Goal: Transaction & Acquisition: Download file/media

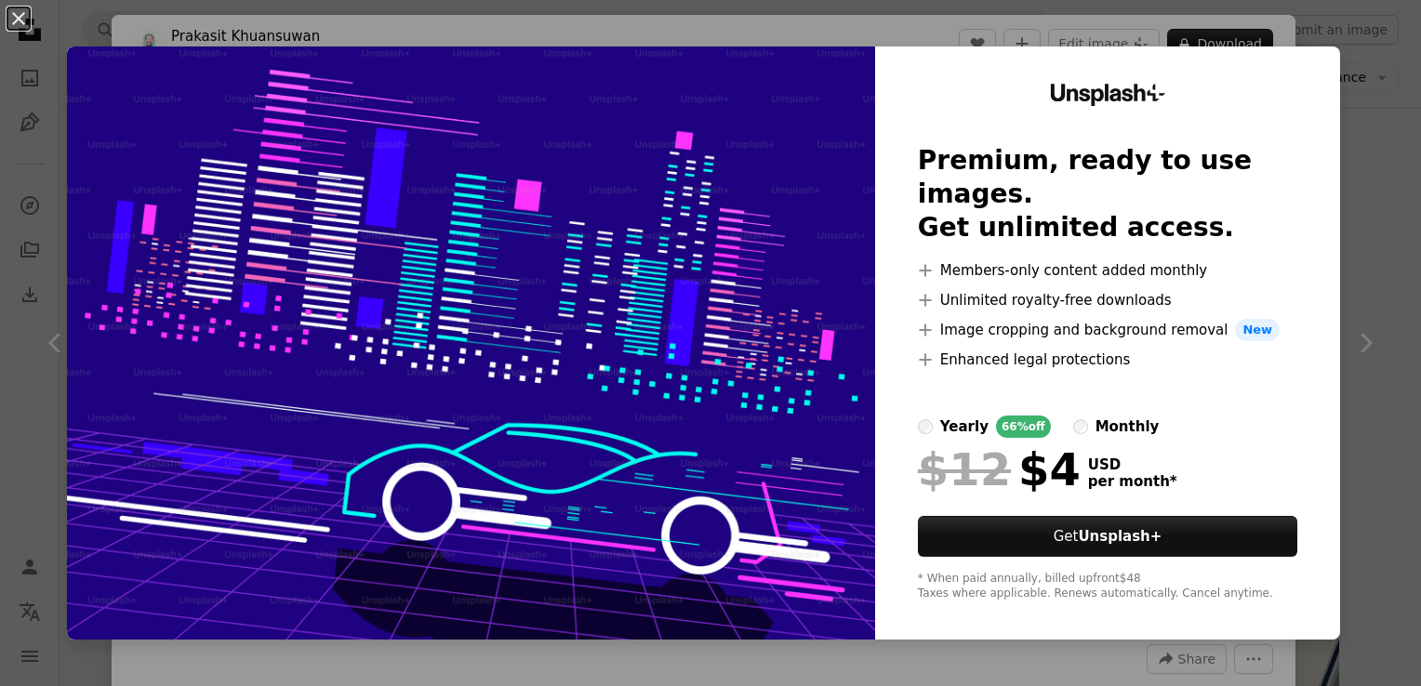
scroll to position [2704, 0]
click at [17, 26] on button "An X shape" at bounding box center [18, 18] width 22 height 22
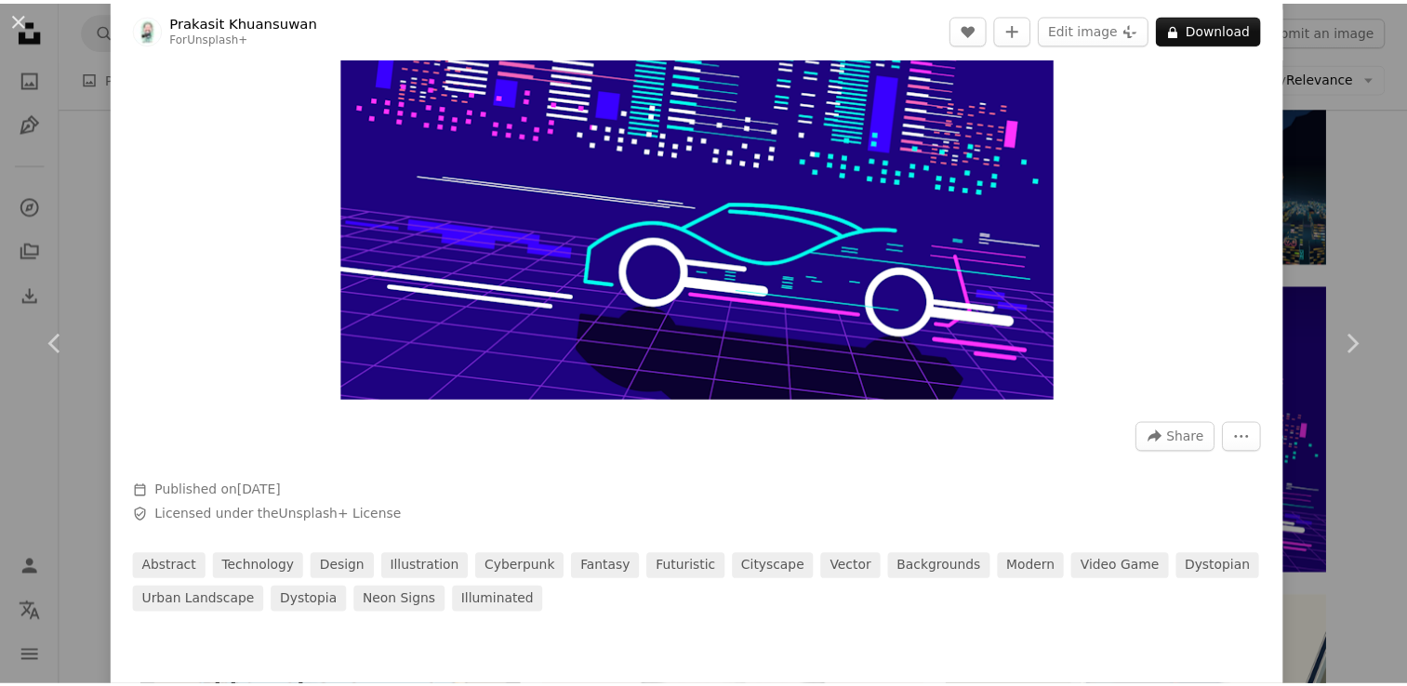
scroll to position [230, 0]
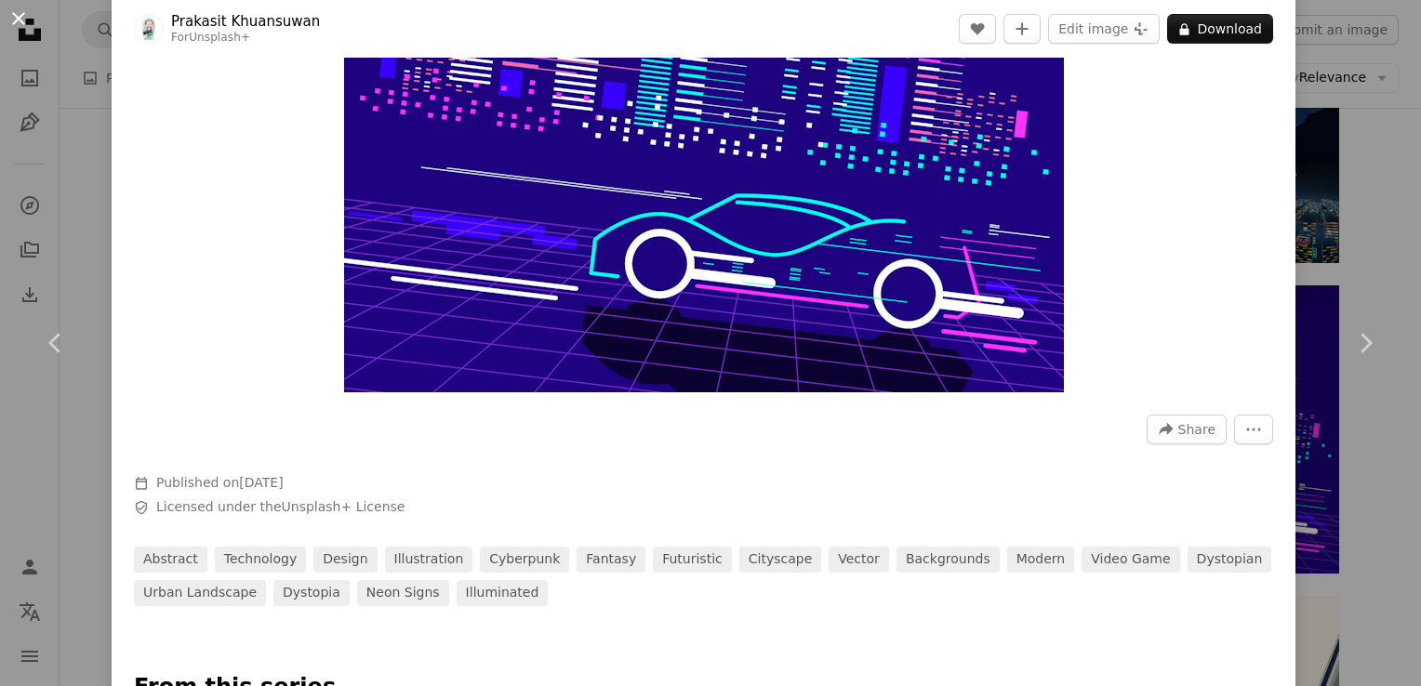
click at [22, 23] on button "An X shape" at bounding box center [18, 18] width 22 height 22
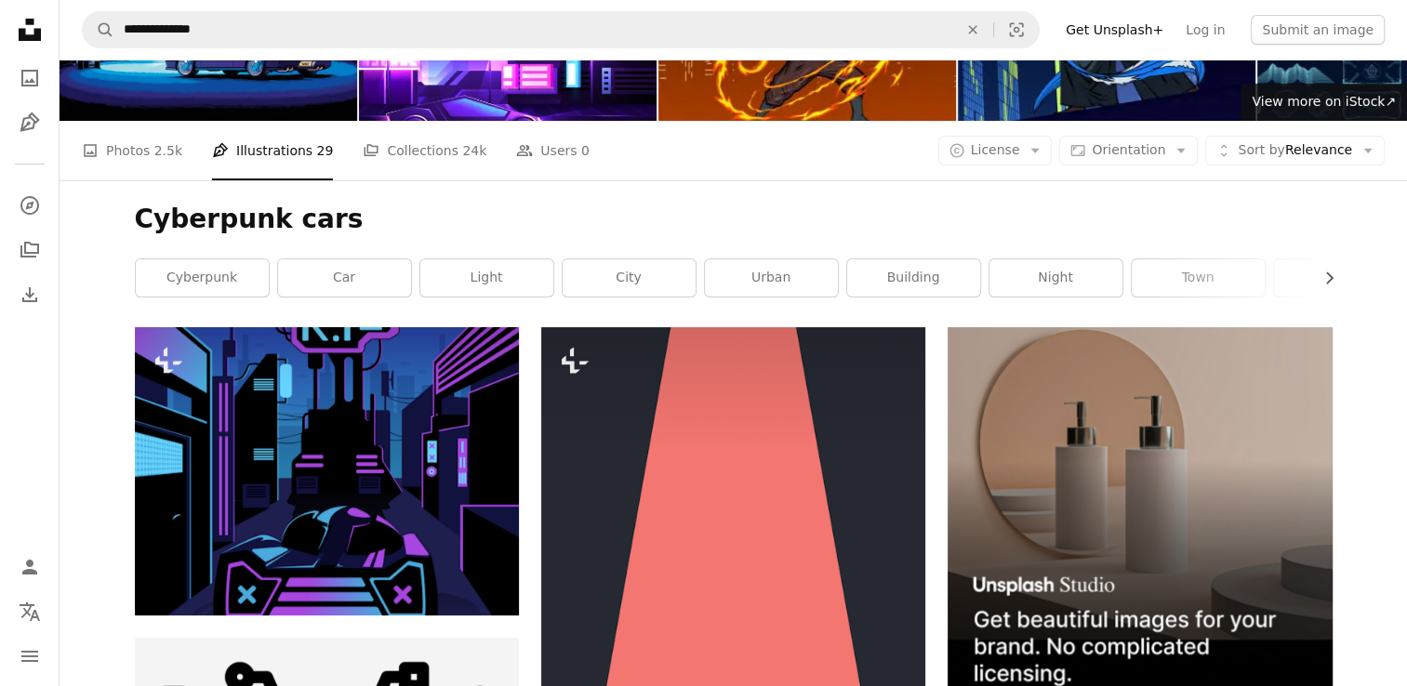
scroll to position [126, 0]
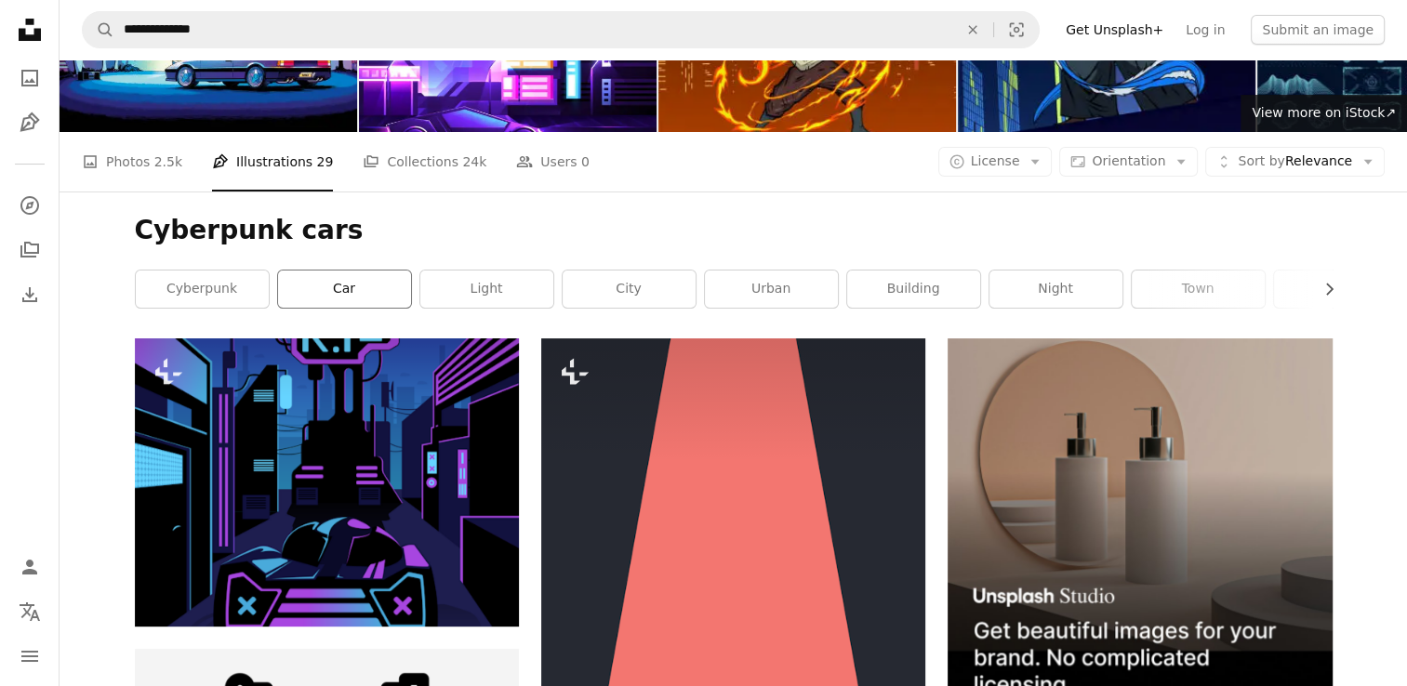
click at [314, 298] on link "car" at bounding box center [344, 289] width 133 height 37
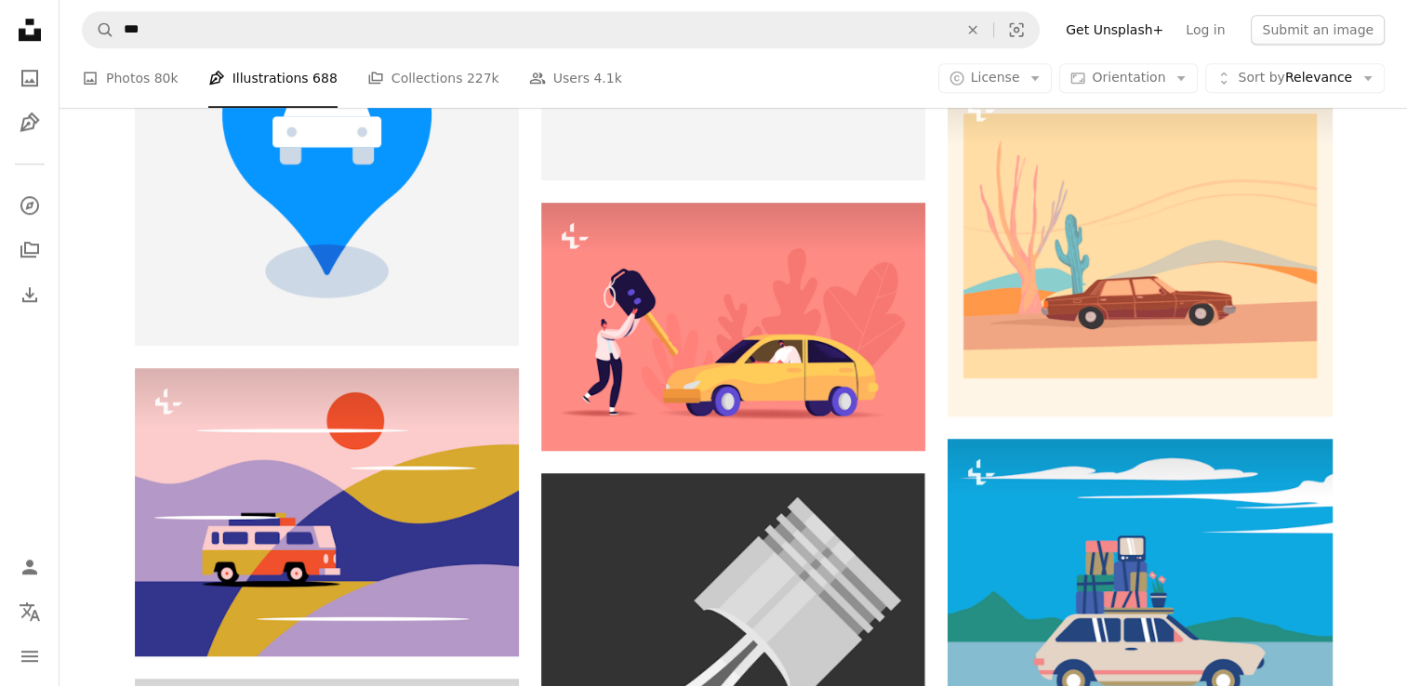
scroll to position [1488, 0]
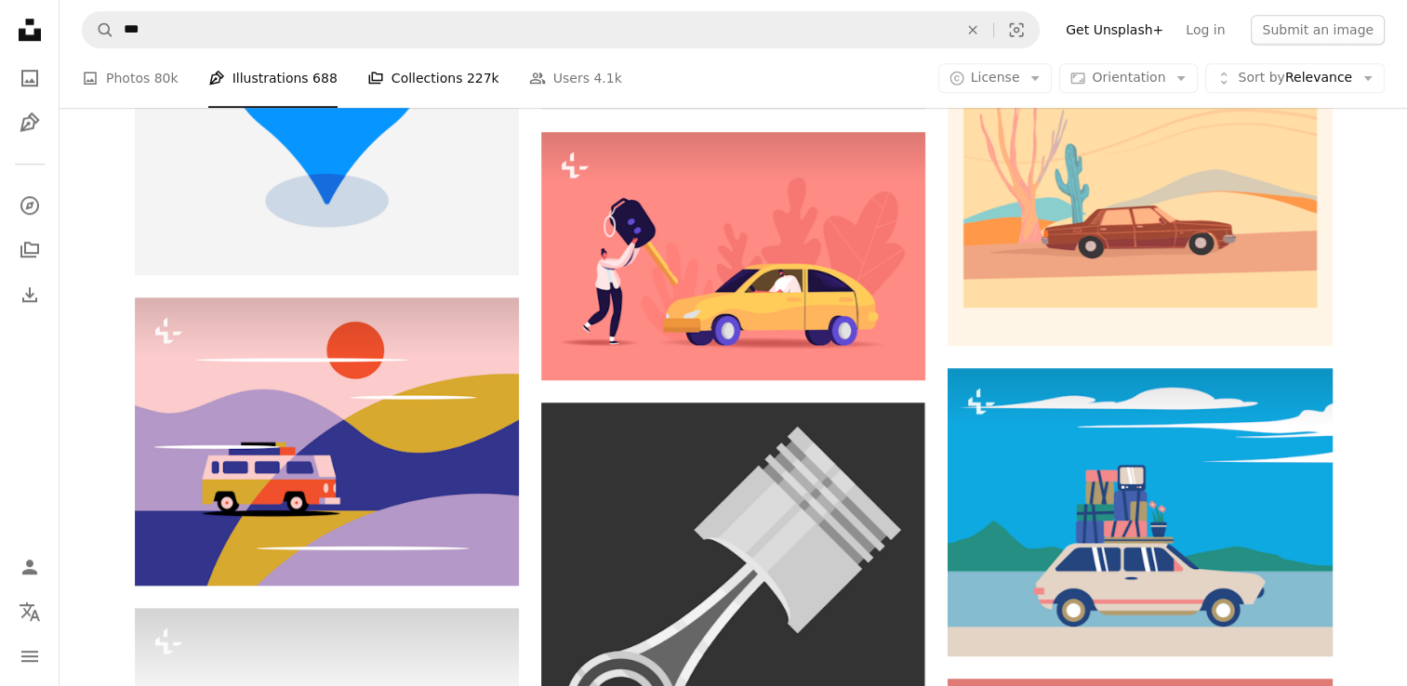
click at [381, 71] on link "A stack of folders Collections 227k" at bounding box center [433, 78] width 132 height 60
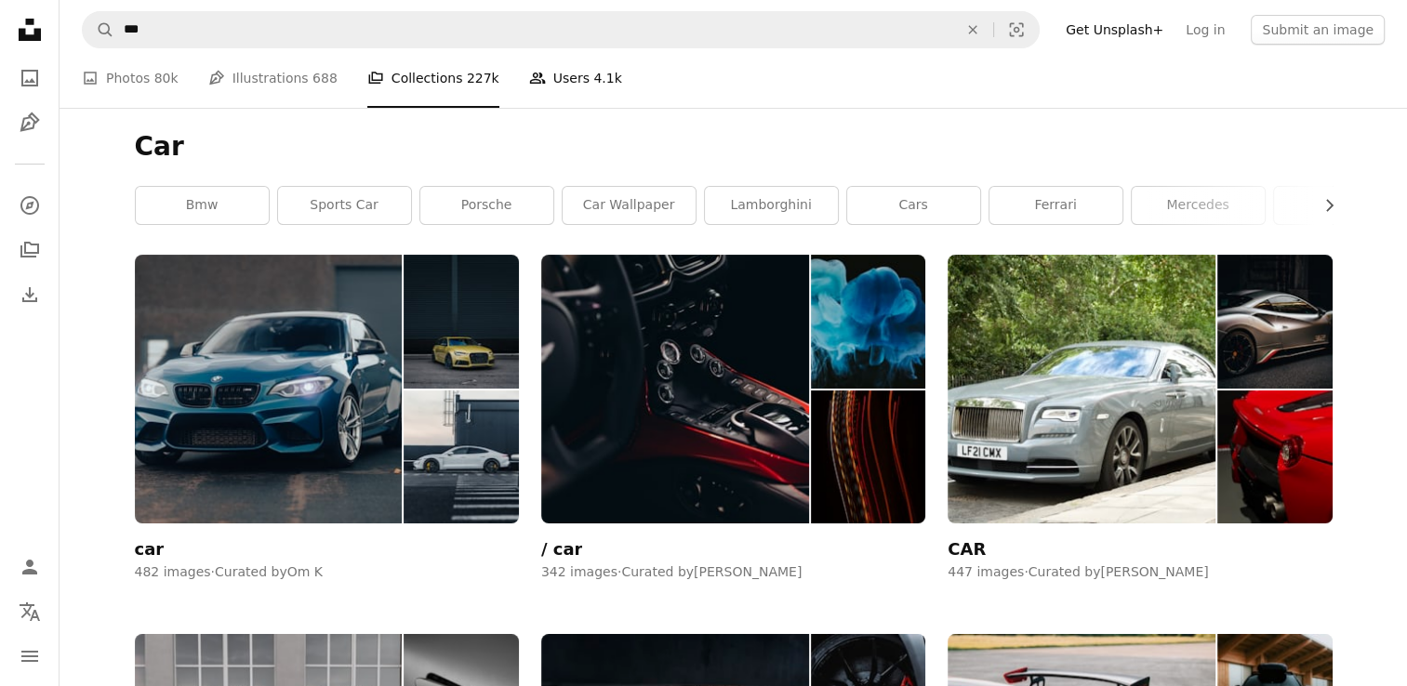
click at [556, 84] on link "People Users 4.1k" at bounding box center [575, 78] width 93 height 60
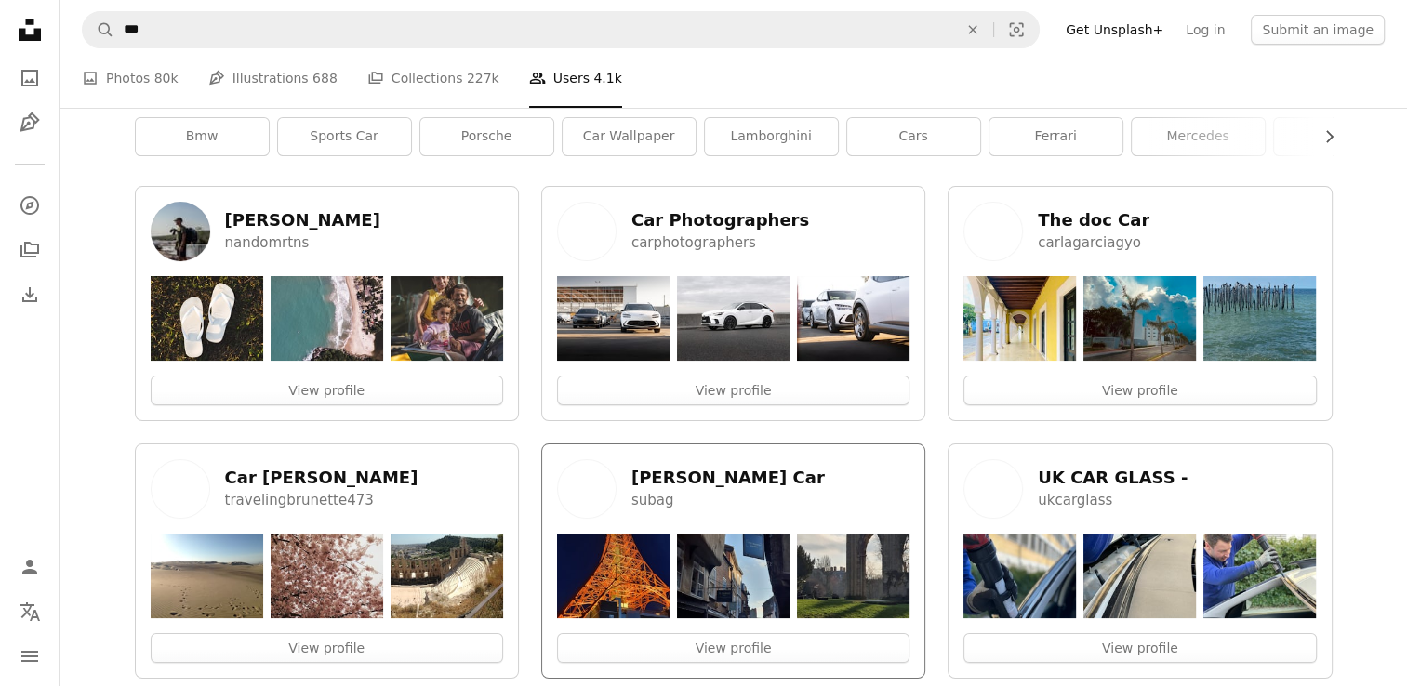
scroll to position [70, 0]
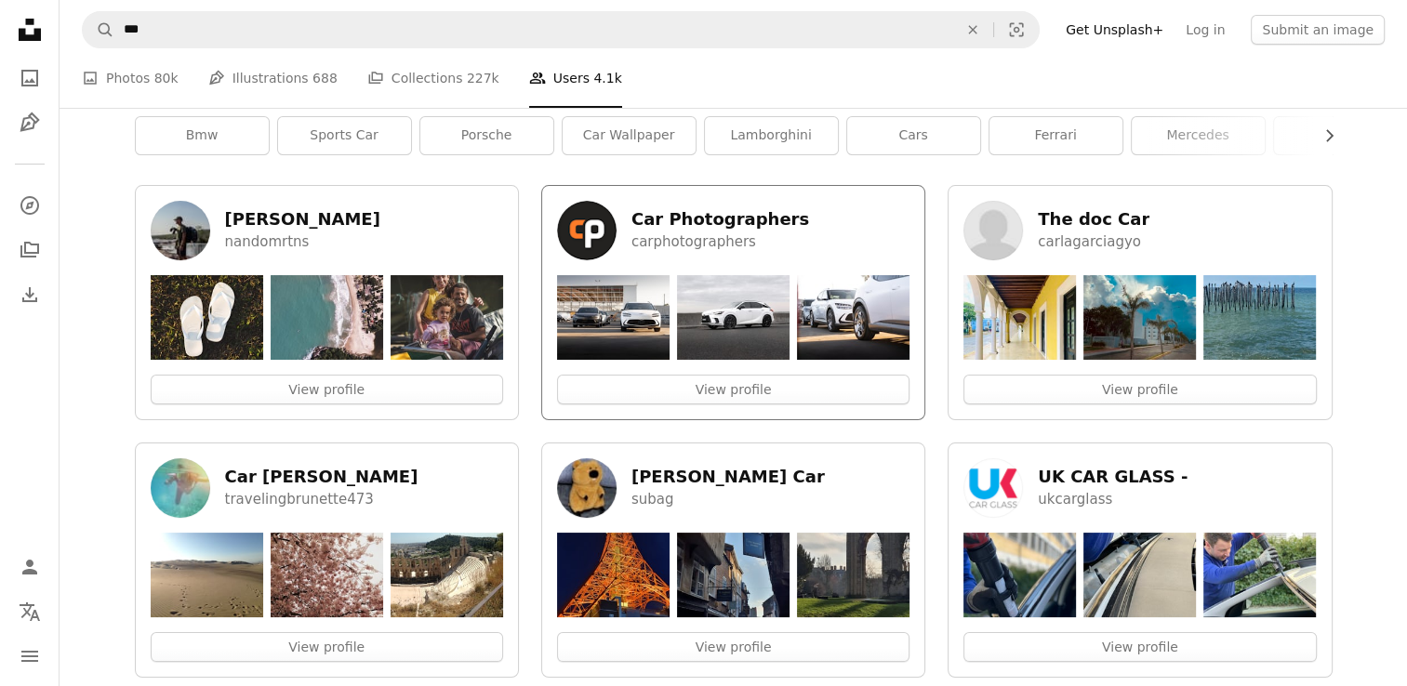
click at [720, 219] on h5 "Car Photographers" at bounding box center [720, 219] width 178 height 22
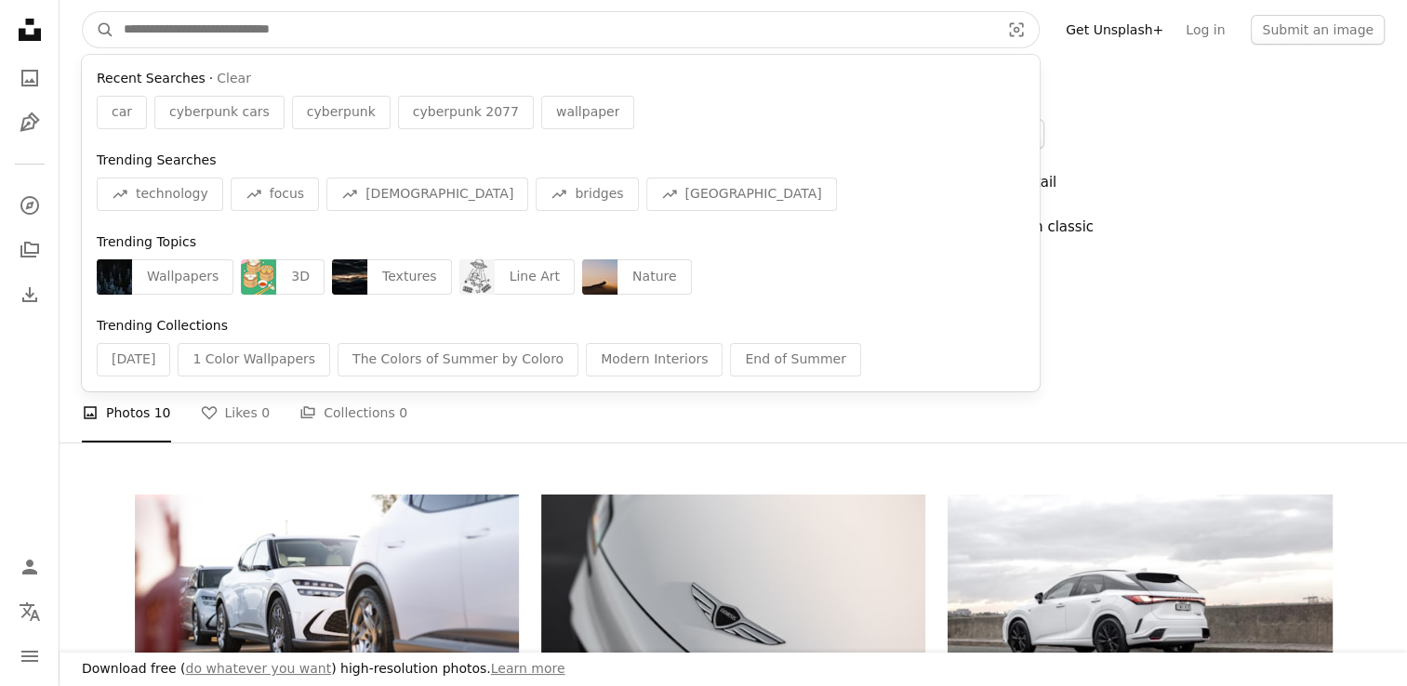
click at [580, 25] on input "Find visuals sitewide" at bounding box center [554, 29] width 880 height 35
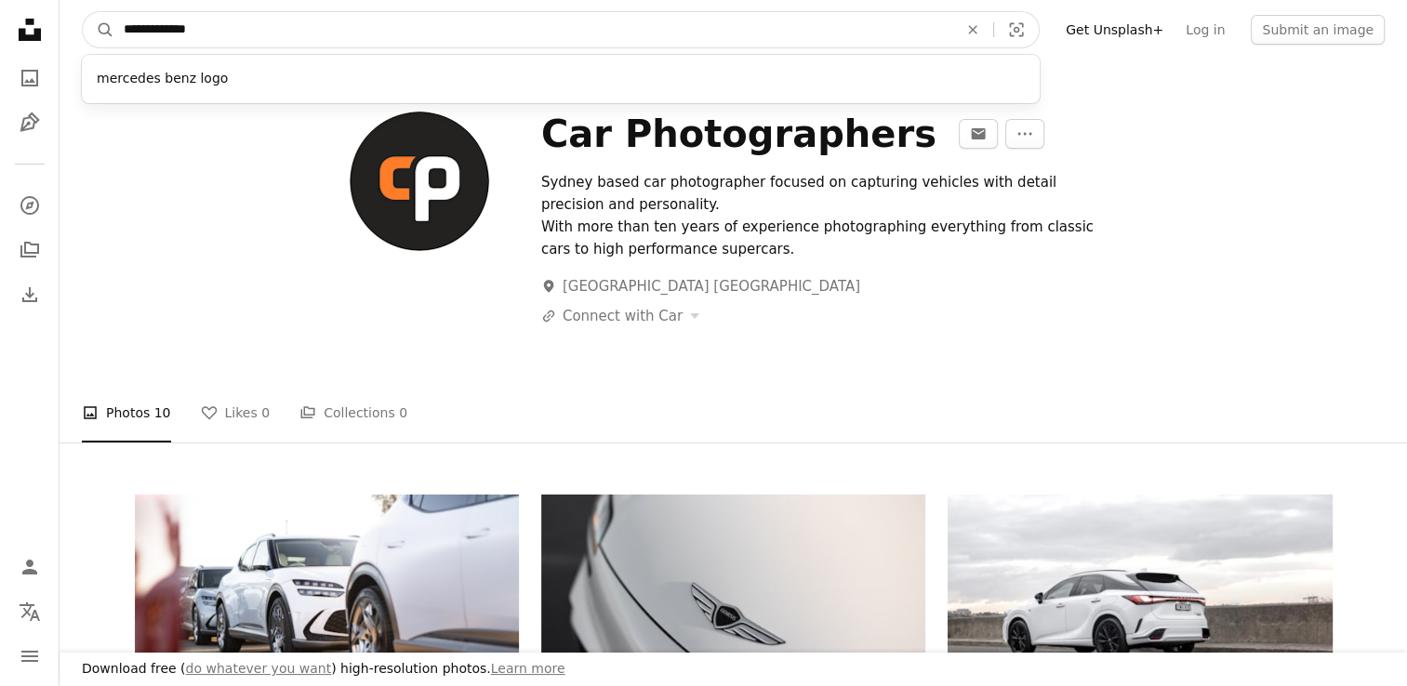
type input "**********"
click at [83, 12] on button "A magnifying glass" at bounding box center [99, 29] width 32 height 35
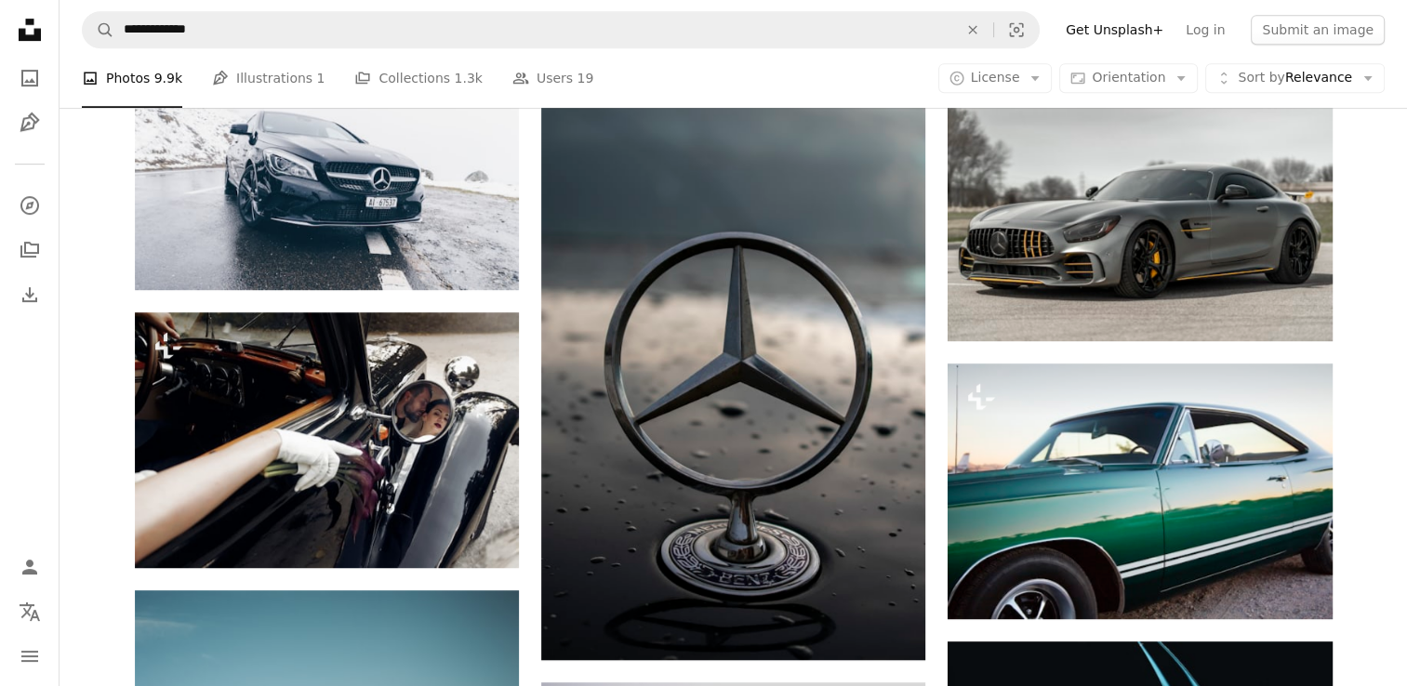
scroll to position [902, 0]
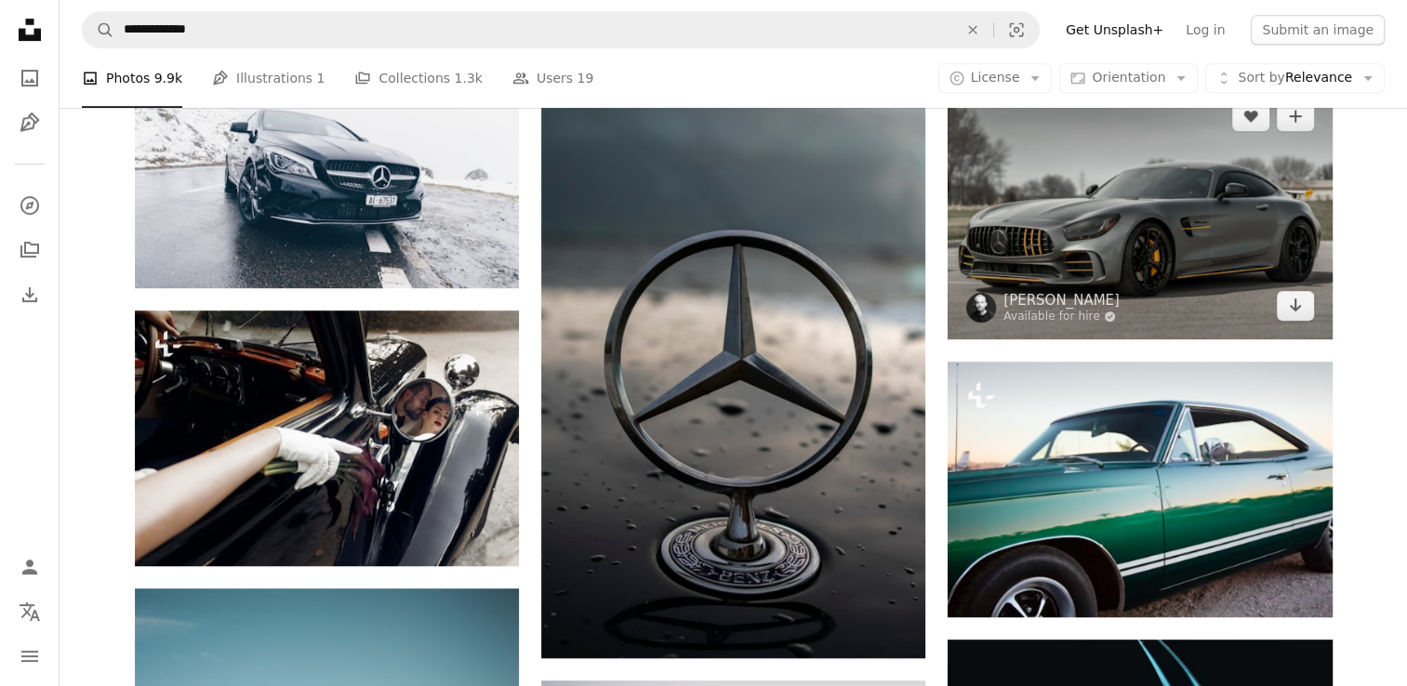
click at [1138, 158] on img at bounding box center [1140, 211] width 384 height 256
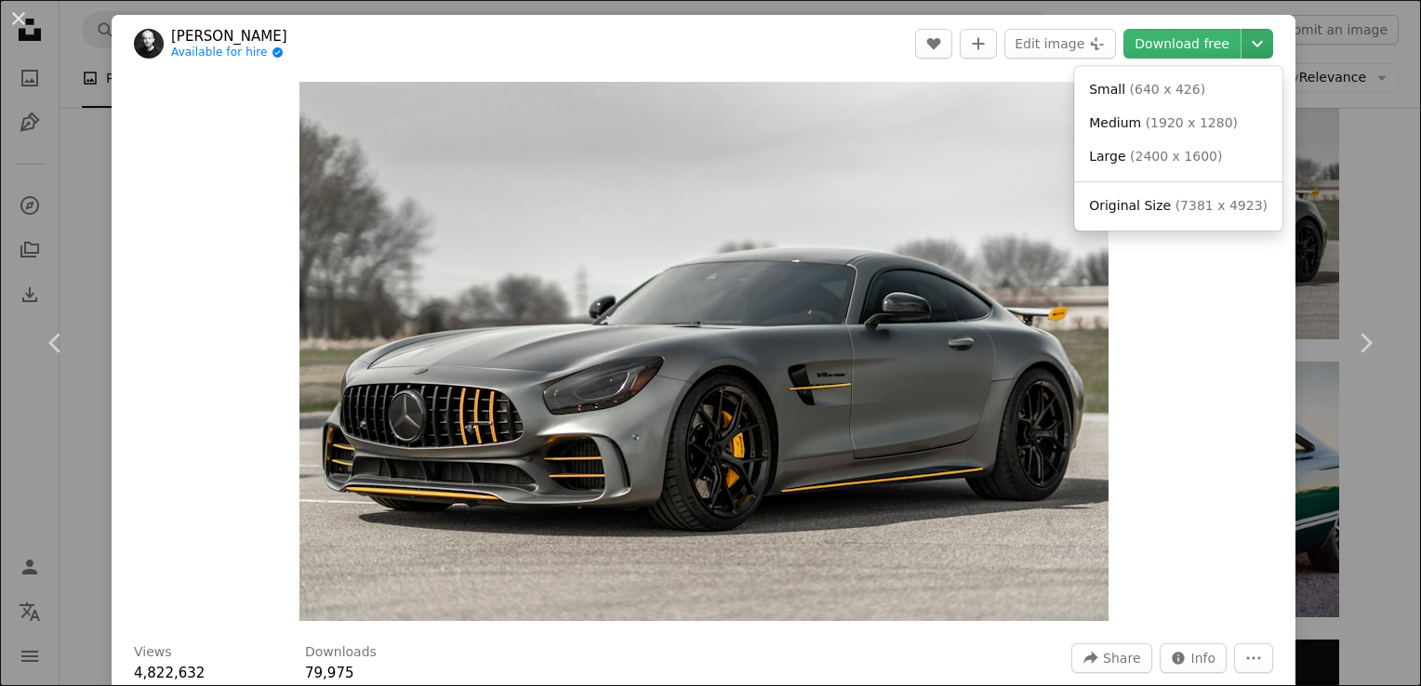
click at [1242, 42] on icon "Chevron down" at bounding box center [1257, 44] width 30 height 22
click at [1205, 210] on span "( 7381 x 4923 )" at bounding box center [1222, 205] width 92 height 15
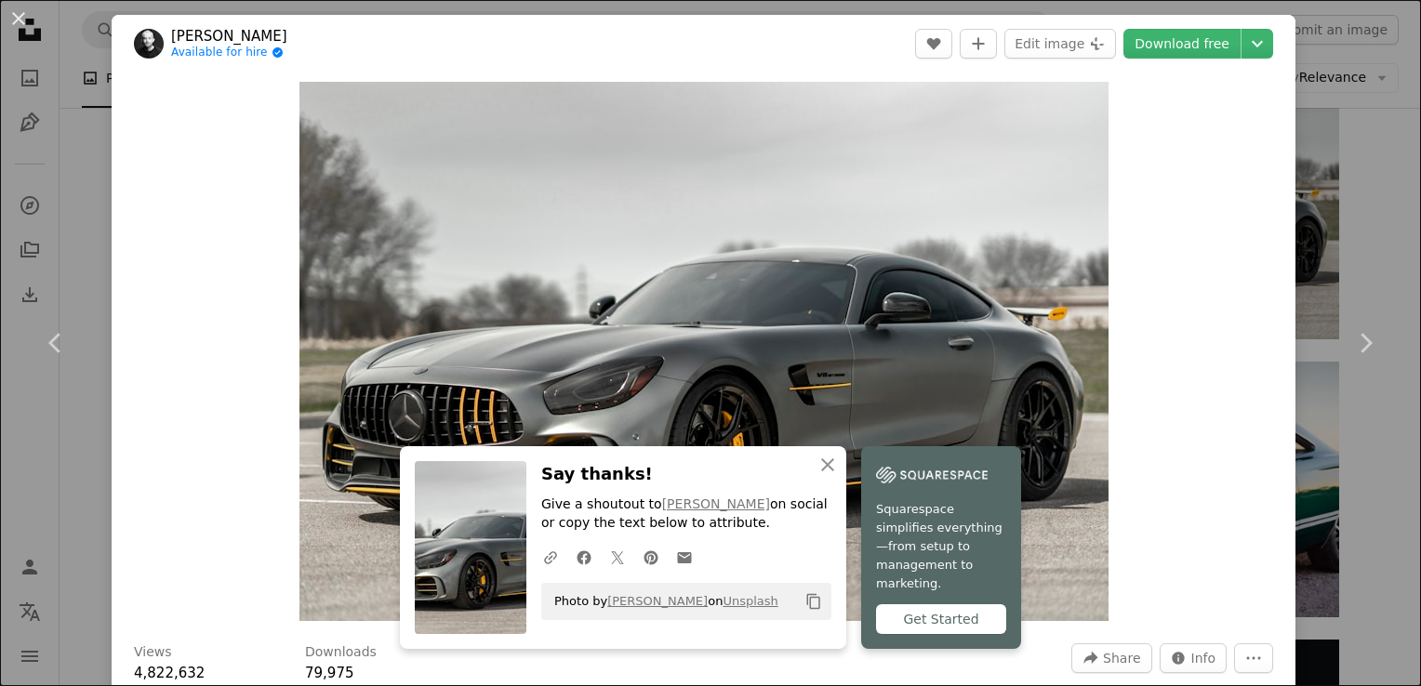
click at [1354, 221] on div "An X shape Chevron left Chevron right An X shape Close Say thanks! Give a shout…" at bounding box center [710, 343] width 1421 height 686
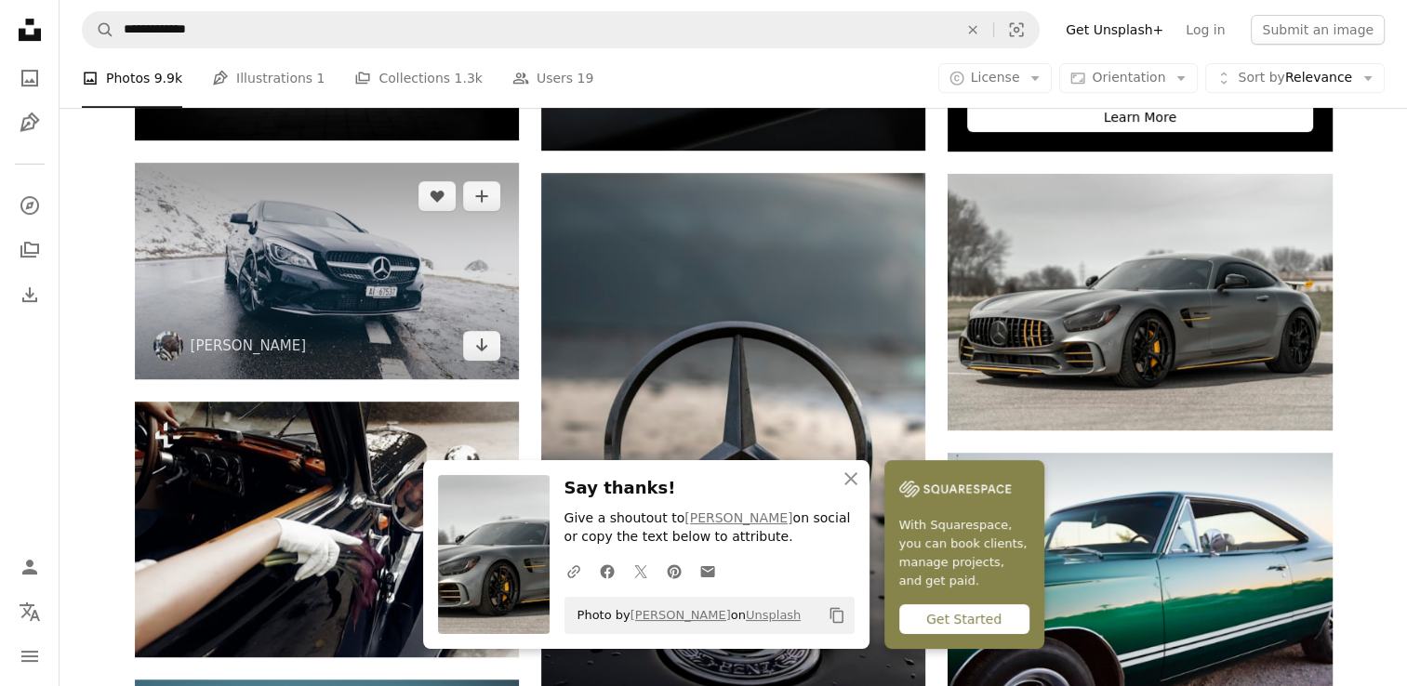
scroll to position [804, 0]
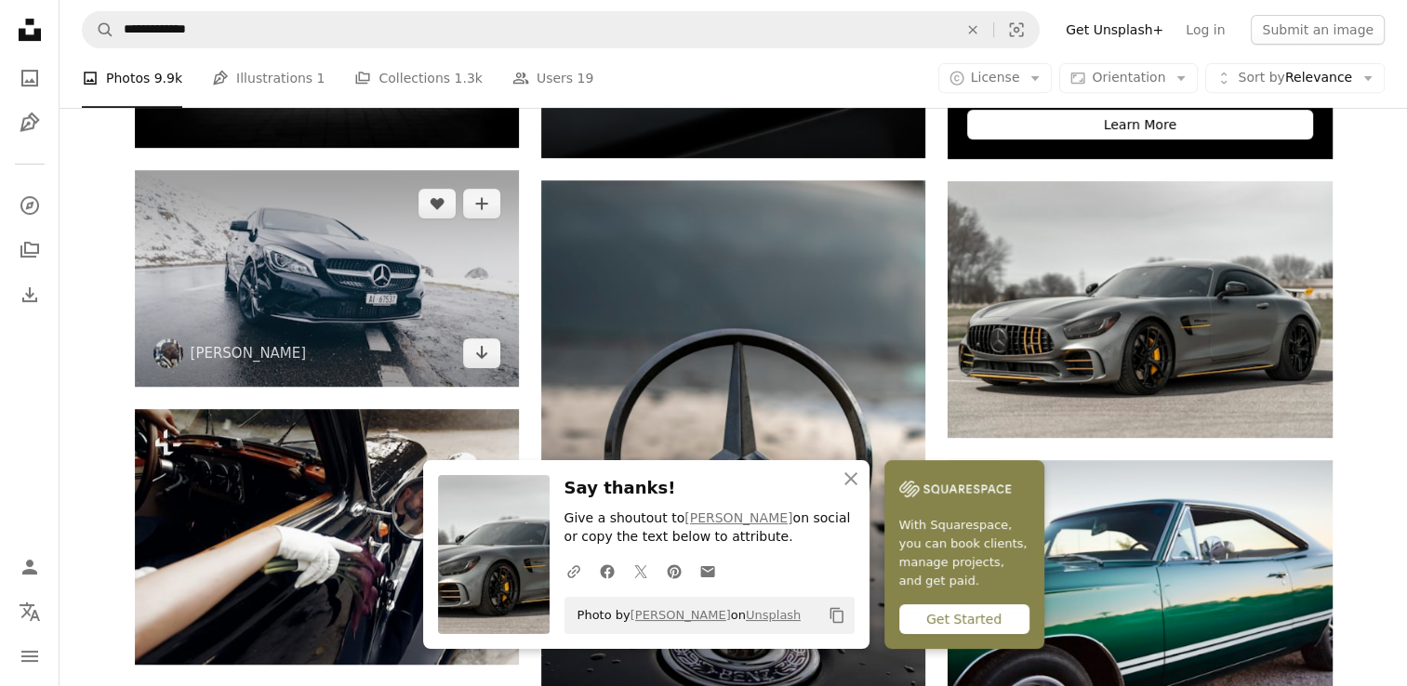
click at [421, 277] on img at bounding box center [327, 278] width 384 height 216
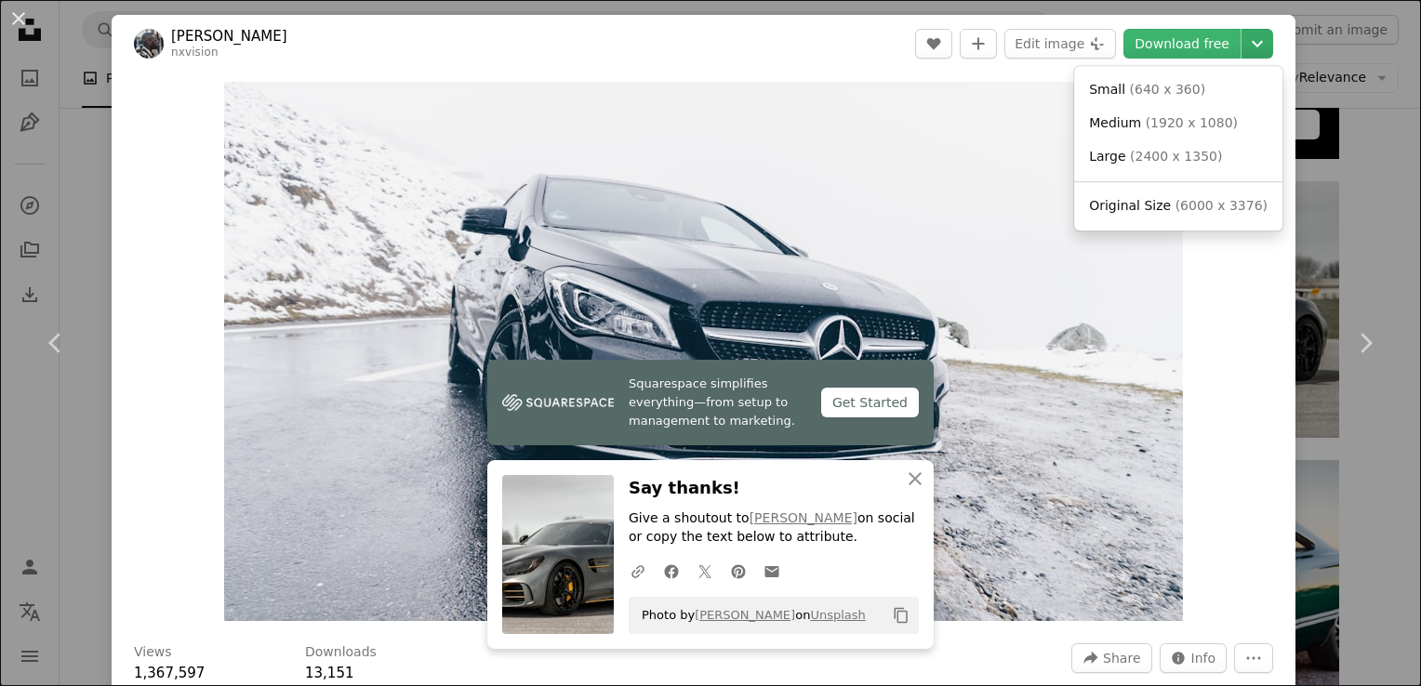
click at [1252, 44] on icon "Choose download size" at bounding box center [1257, 44] width 11 height 7
click at [1176, 209] on span "( 6000 x 3376 )" at bounding box center [1222, 205] width 92 height 15
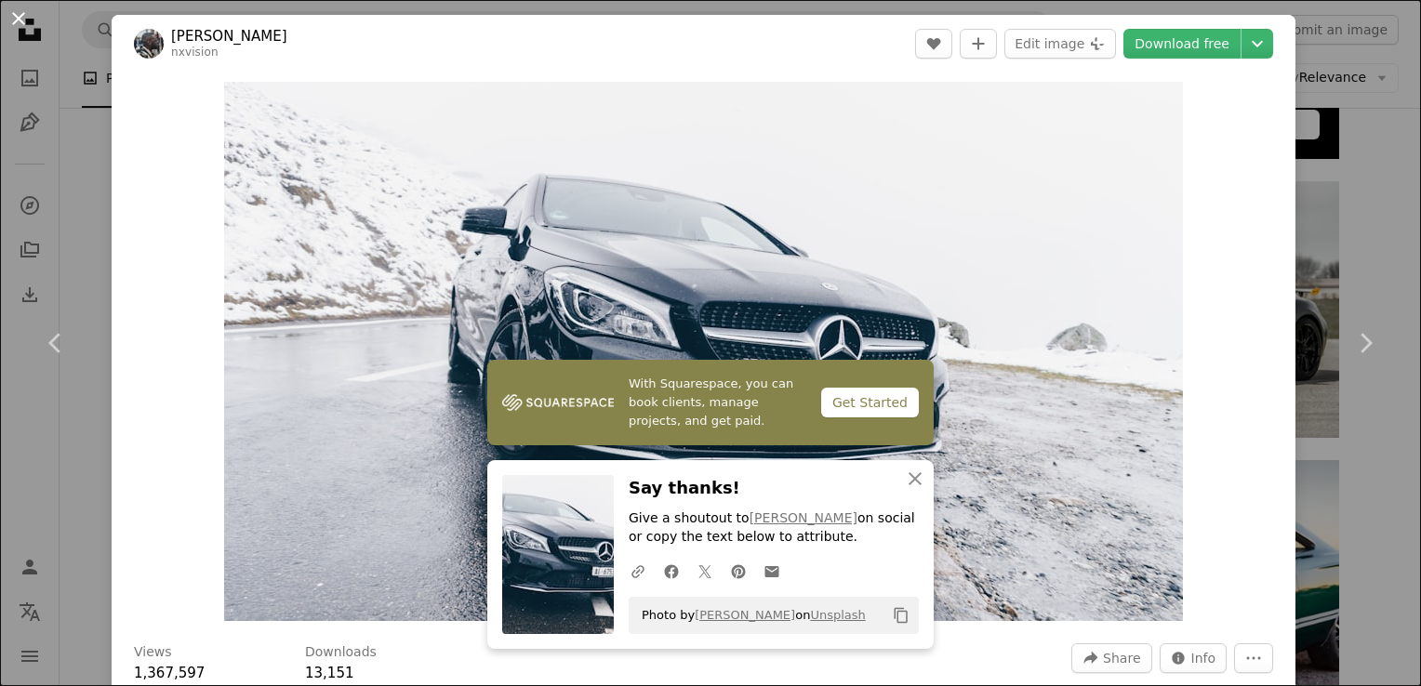
click at [25, 13] on button "An X shape" at bounding box center [18, 18] width 22 height 22
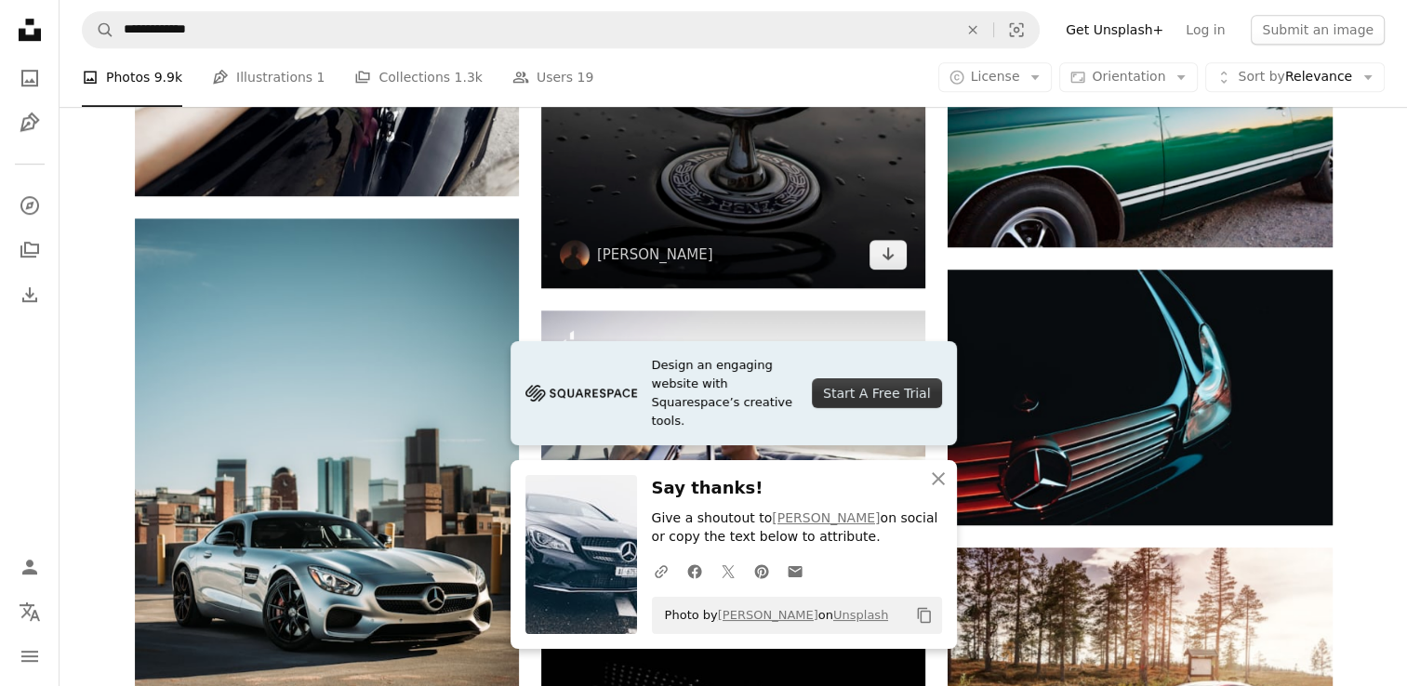
scroll to position [1465, 0]
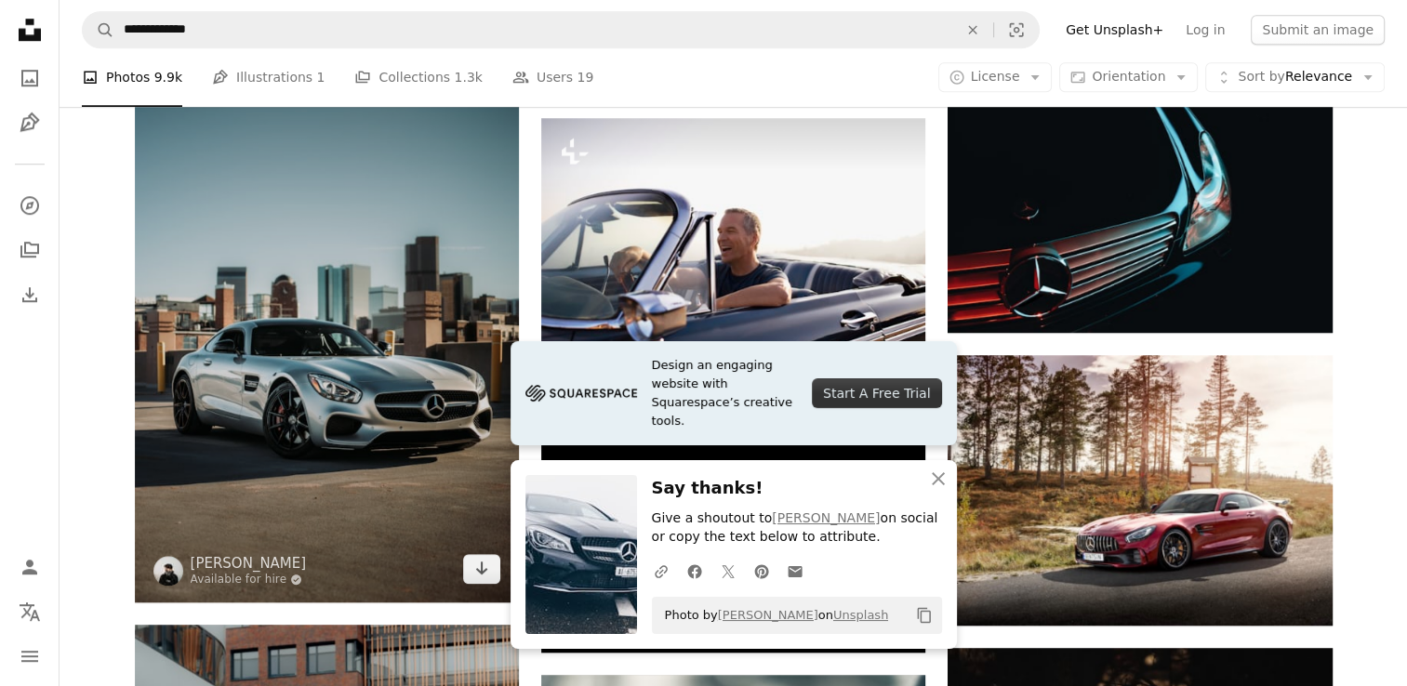
click at [407, 415] on img at bounding box center [327, 314] width 384 height 577
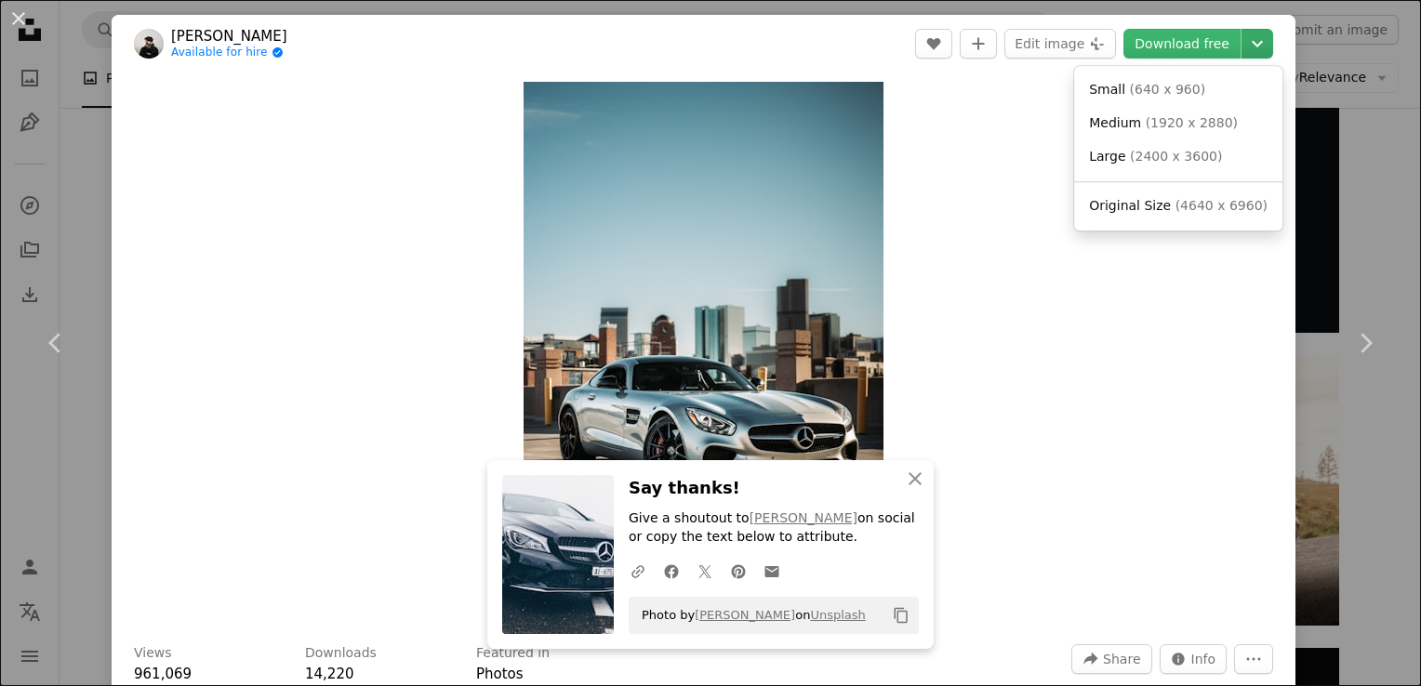
click at [1242, 46] on icon "Chevron down" at bounding box center [1257, 44] width 30 height 22
click at [1203, 224] on div "Small ( 640 x 960 ) Medium ( 1920 x 2880 ) Large ( 2400 x 3600 ) Original Size …" at bounding box center [1178, 148] width 208 height 165
click at [1205, 216] on link "Original Size ( 4640 x 6960 )" at bounding box center [1178, 206] width 193 height 33
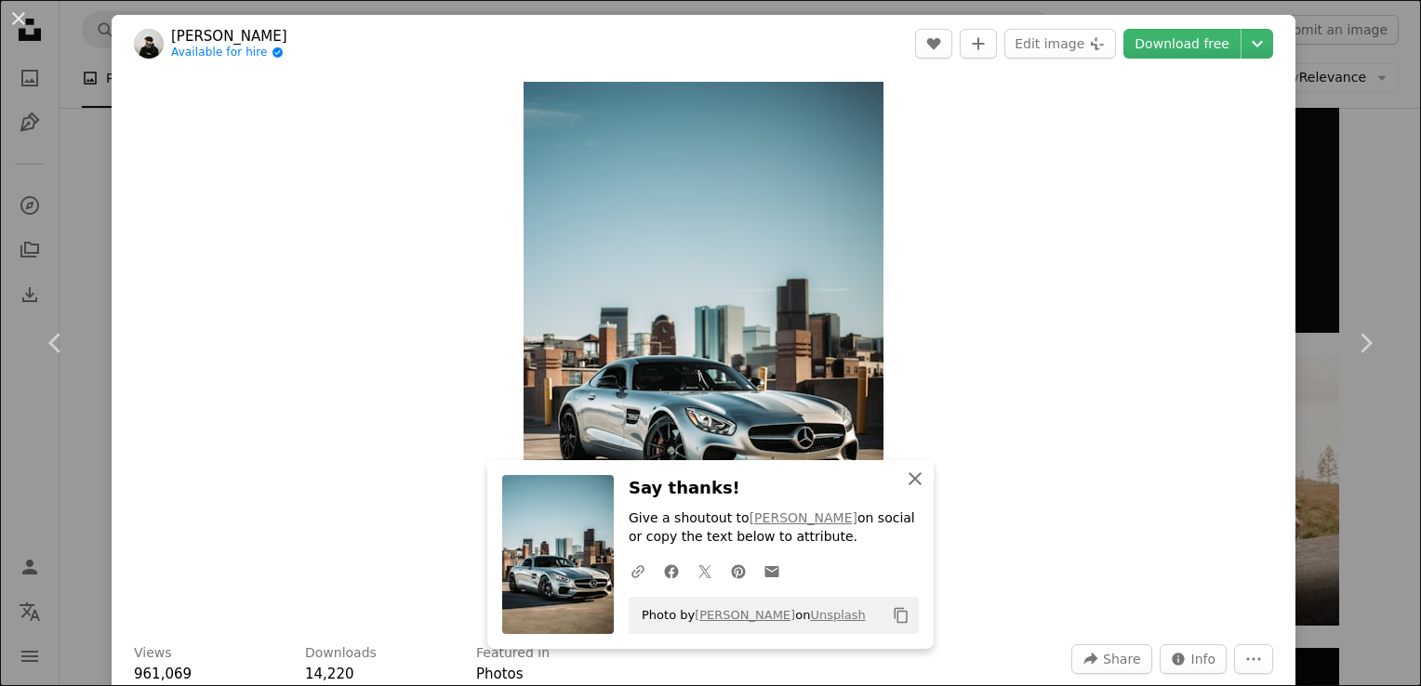
click at [913, 477] on icon "An X shape" at bounding box center [915, 479] width 22 height 22
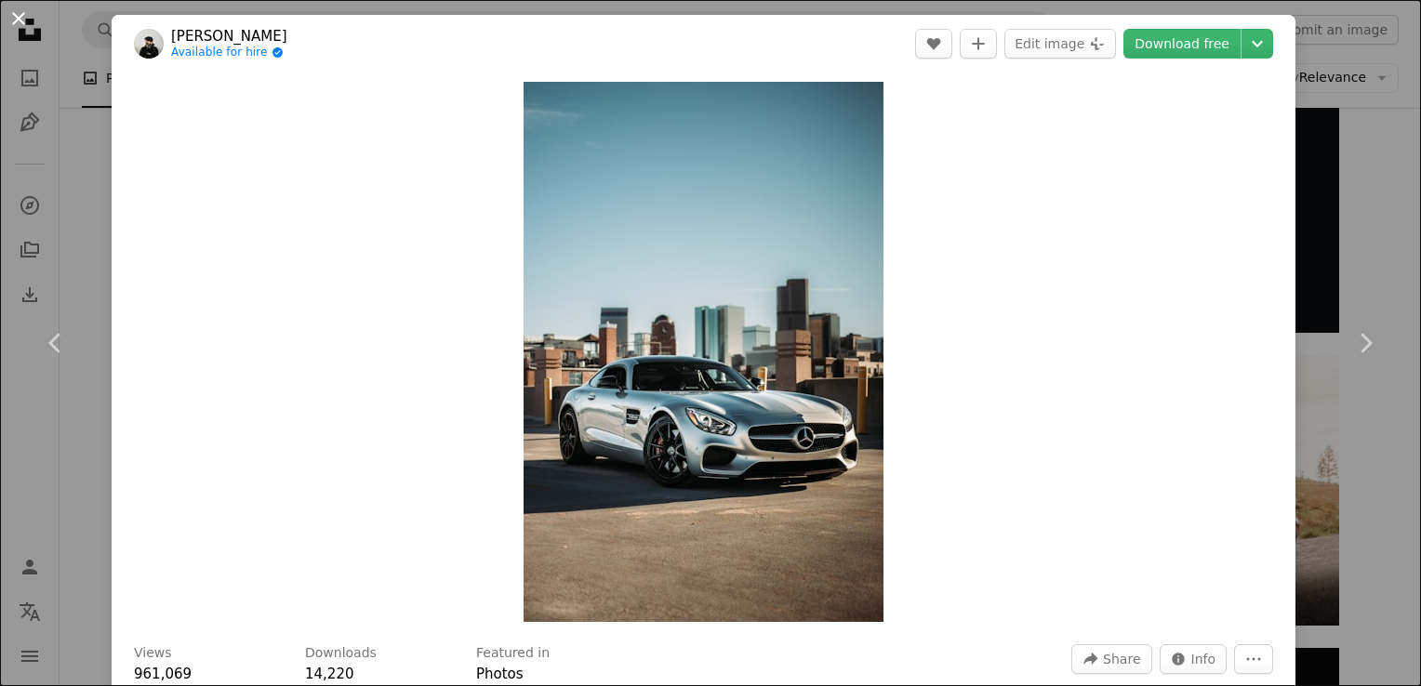
click at [17, 11] on button "An X shape" at bounding box center [18, 18] width 22 height 22
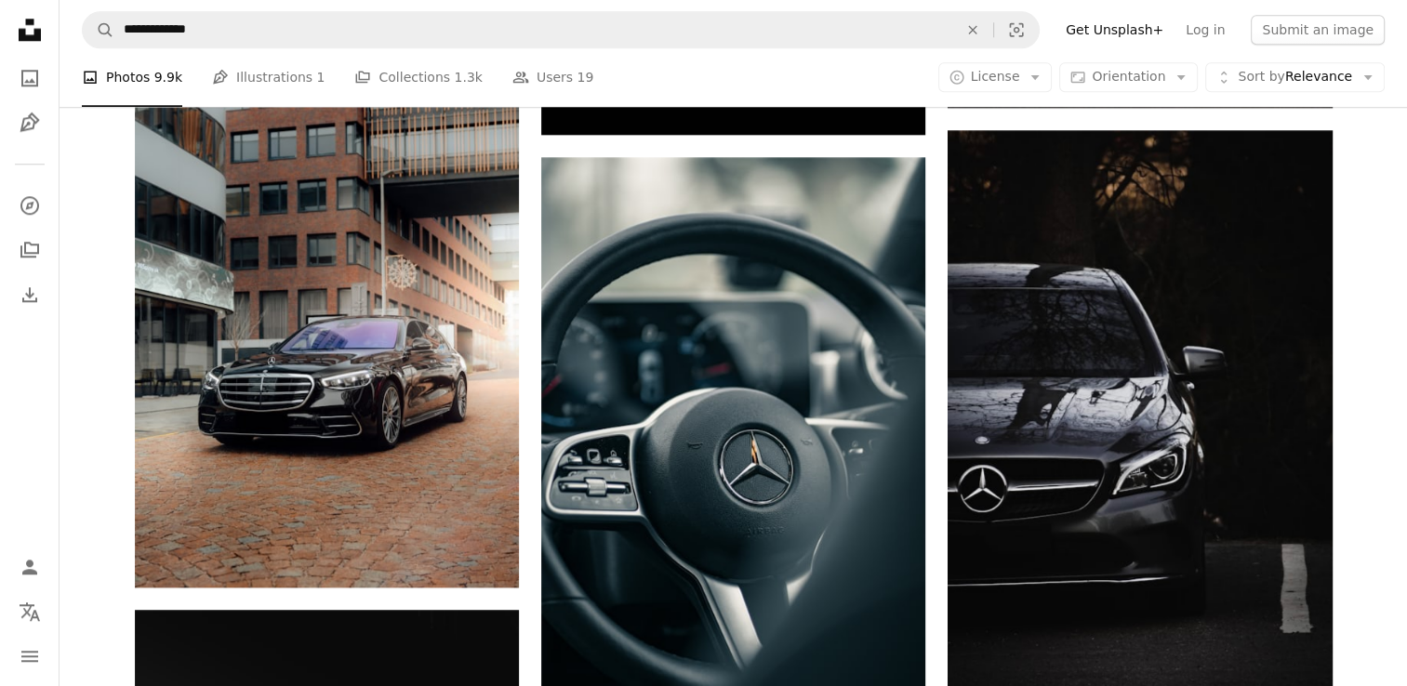
scroll to position [1981, 0]
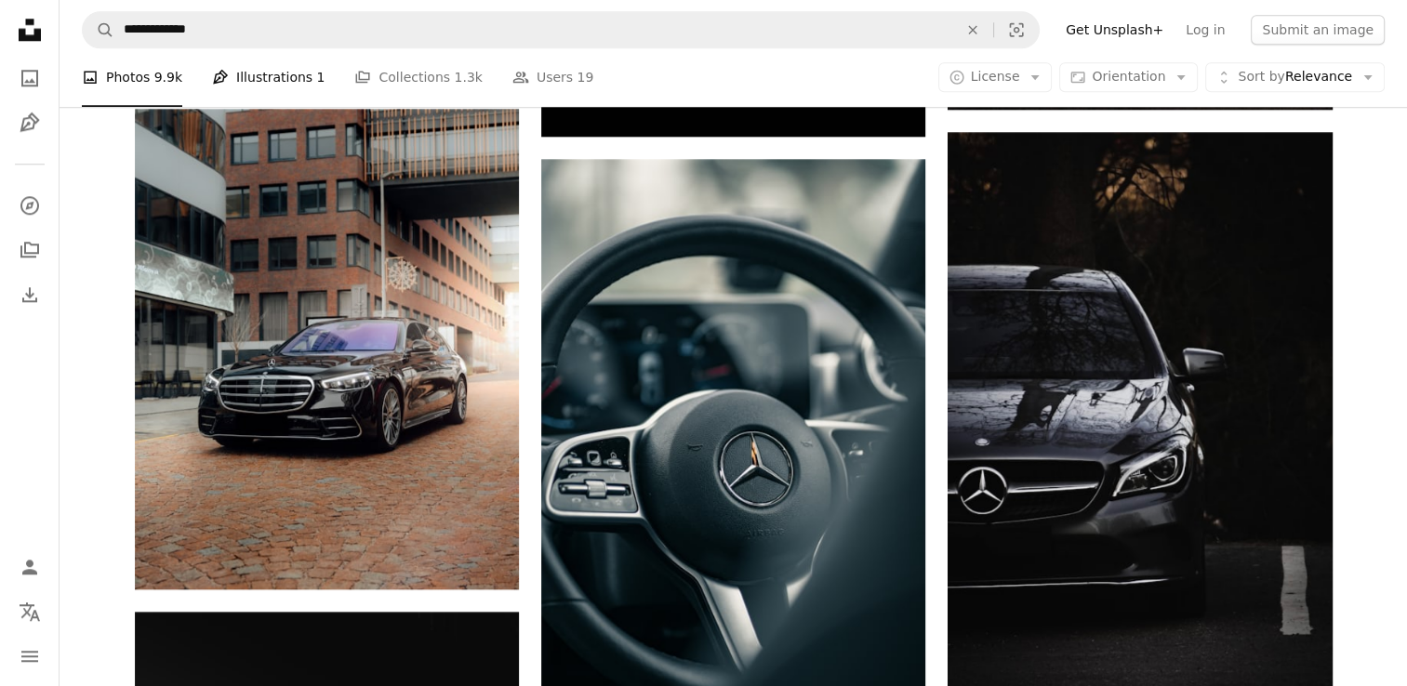
click at [267, 93] on link "Pen Tool Illustrations 1" at bounding box center [268, 78] width 113 height 60
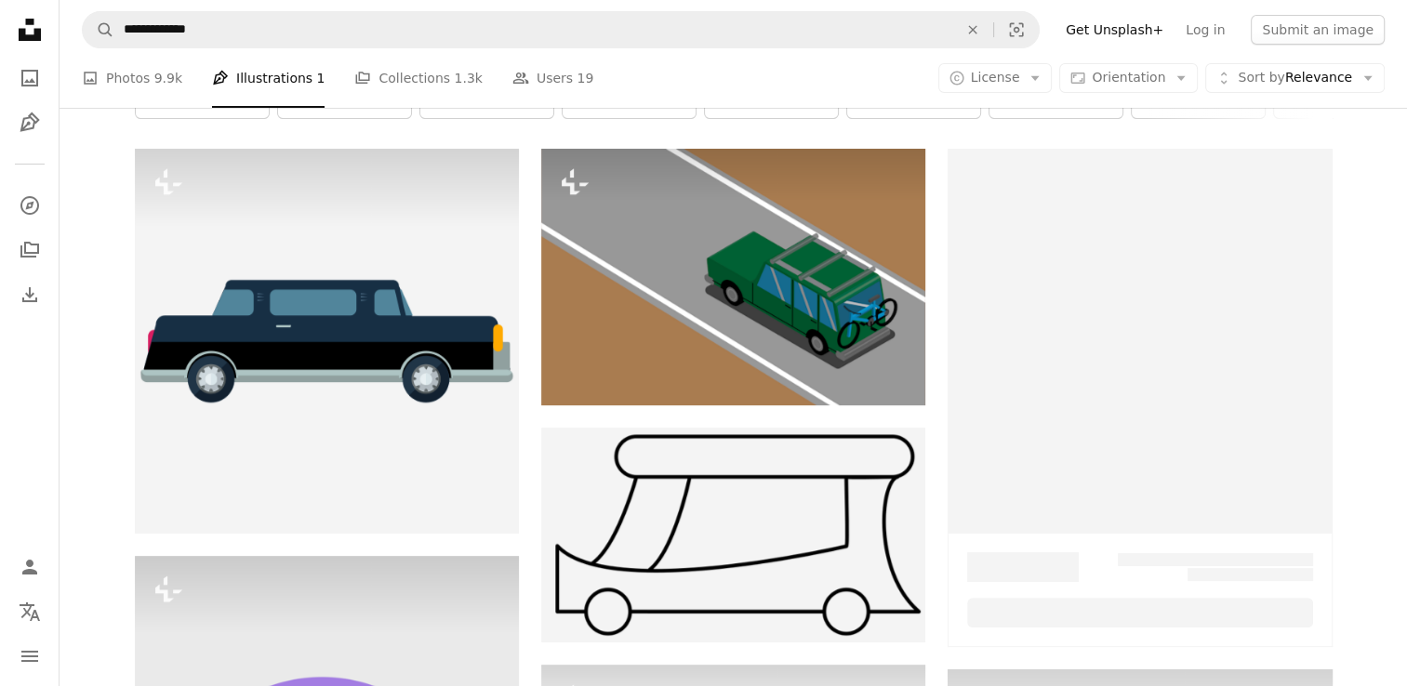
scroll to position [316, 0]
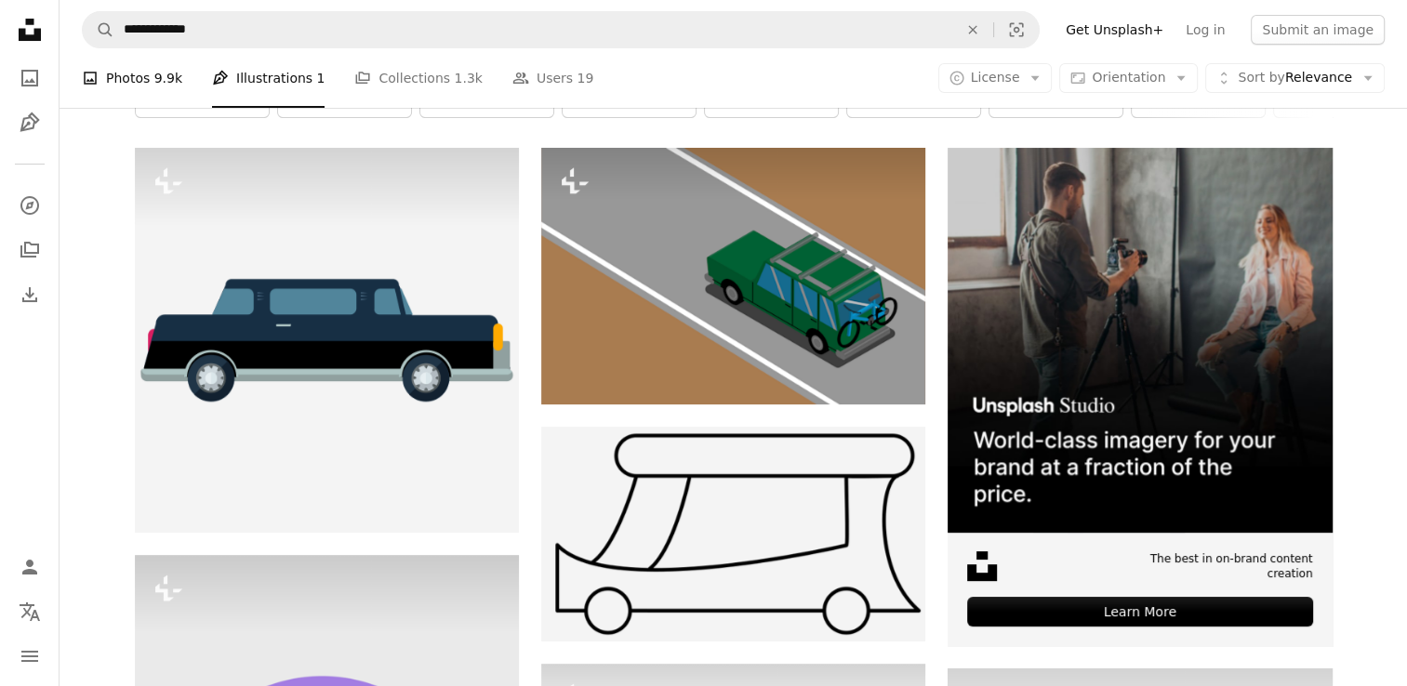
click at [139, 63] on link "A photo Photos 9.9k" at bounding box center [132, 78] width 100 height 60
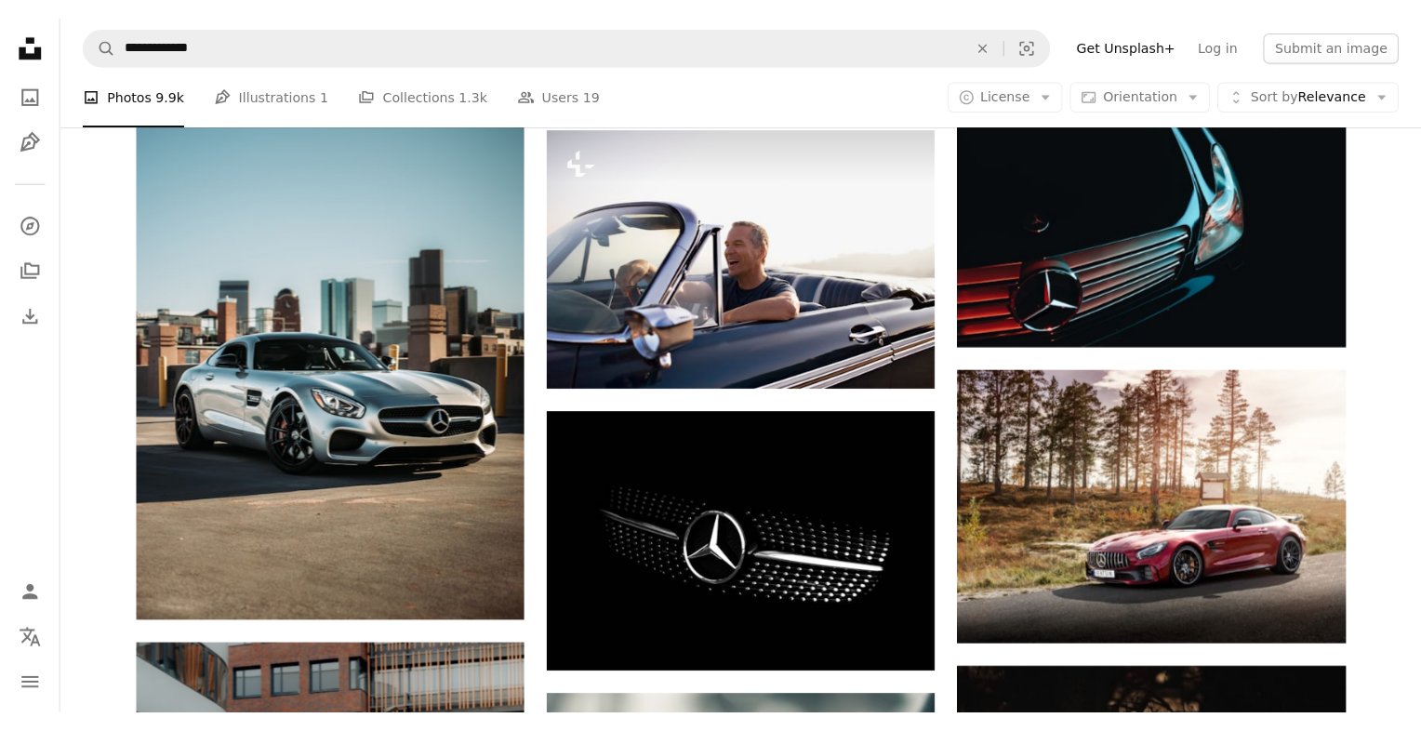
scroll to position [1469, 0]
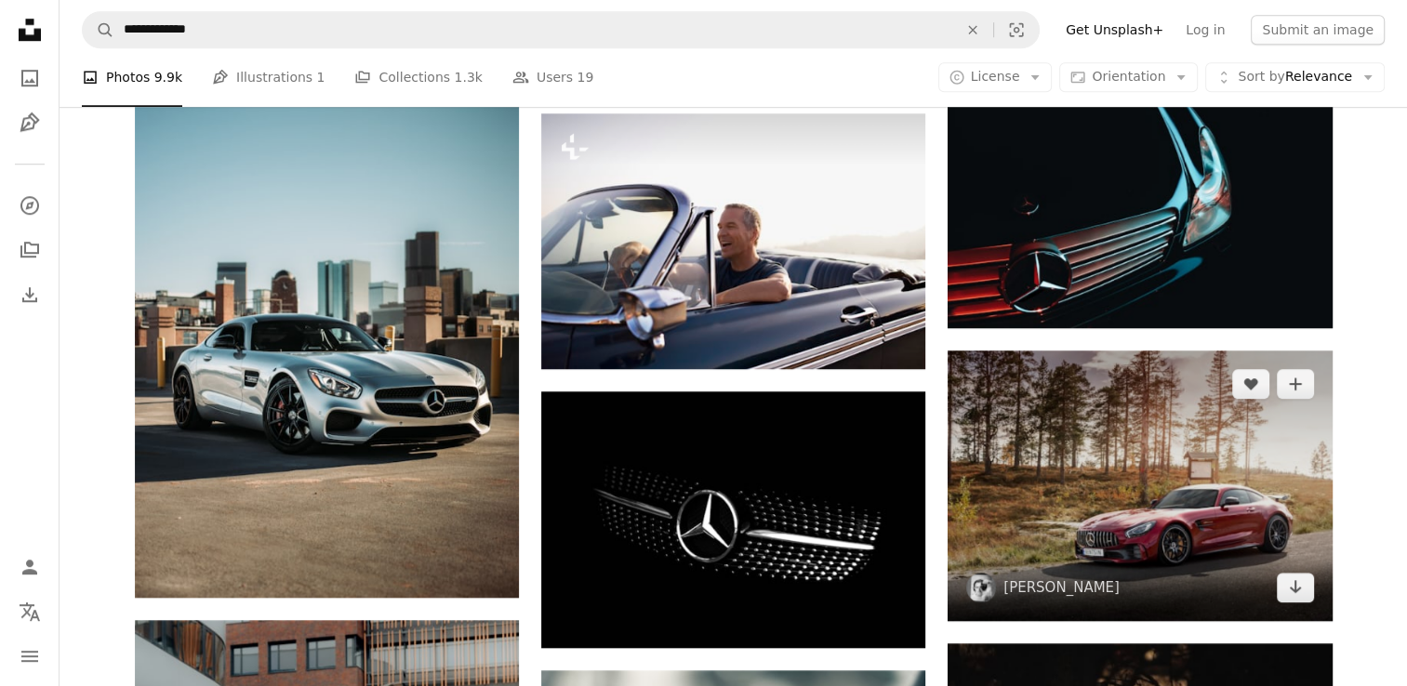
click at [1123, 571] on img at bounding box center [1140, 486] width 384 height 271
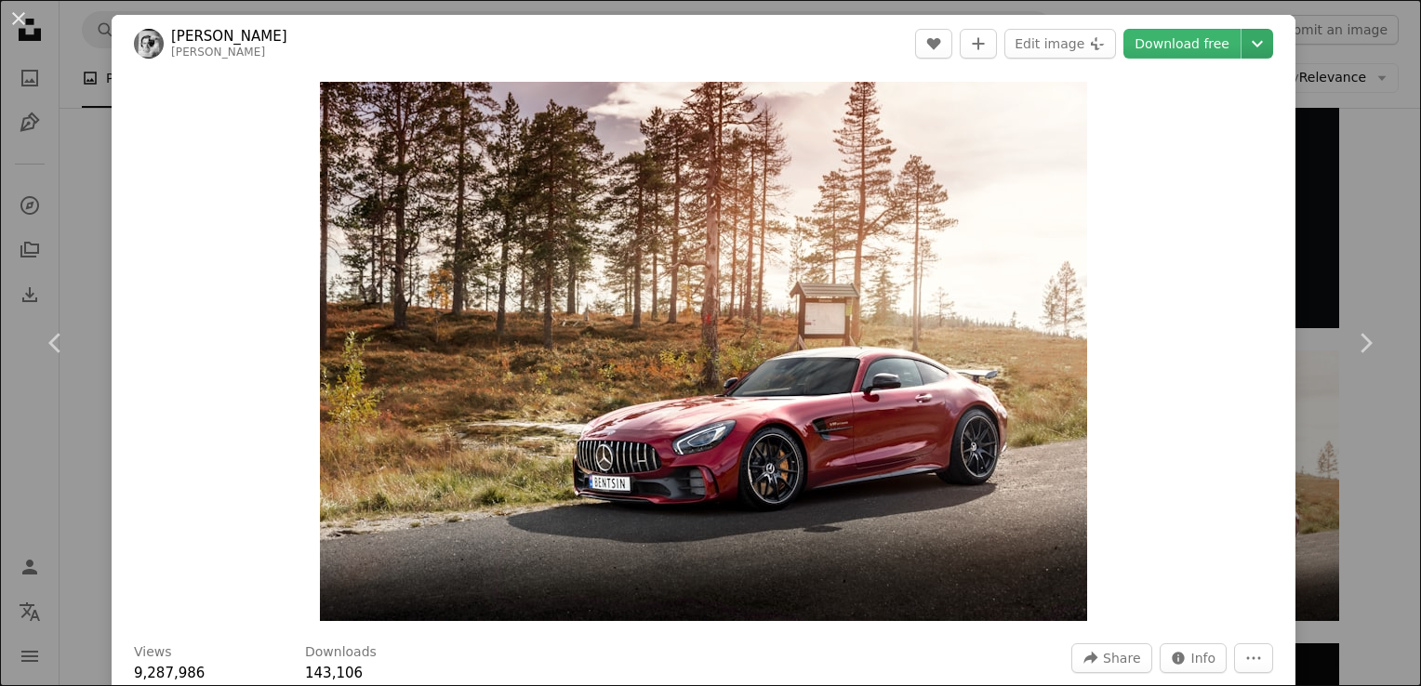
click at [1239, 34] on header "[PERSON_NAME] [PERSON_NAME] A heart A plus sign Edit image Plus sign for Unspla…" at bounding box center [704, 44] width 1184 height 58
click at [1242, 34] on icon "Chevron down" at bounding box center [1257, 44] width 30 height 22
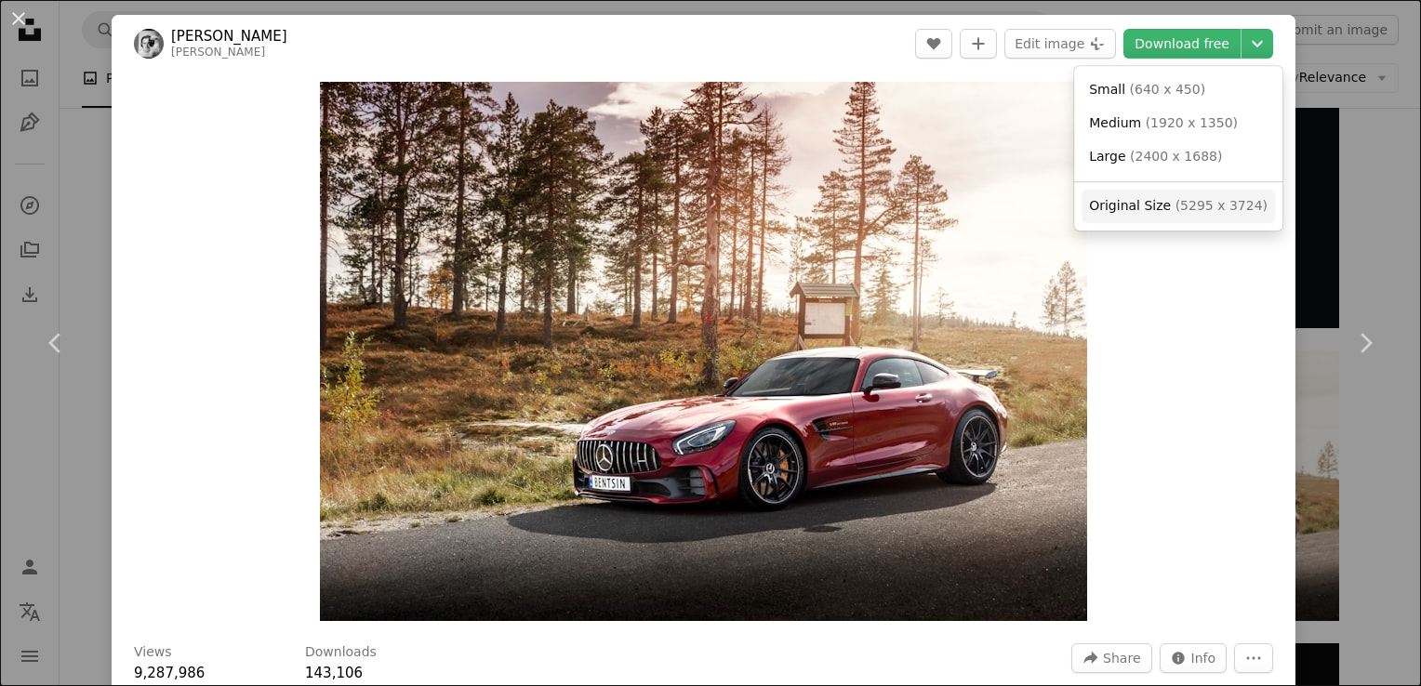
click at [1167, 214] on span "Original Size ( 5295 x 3724 )" at bounding box center [1178, 206] width 179 height 19
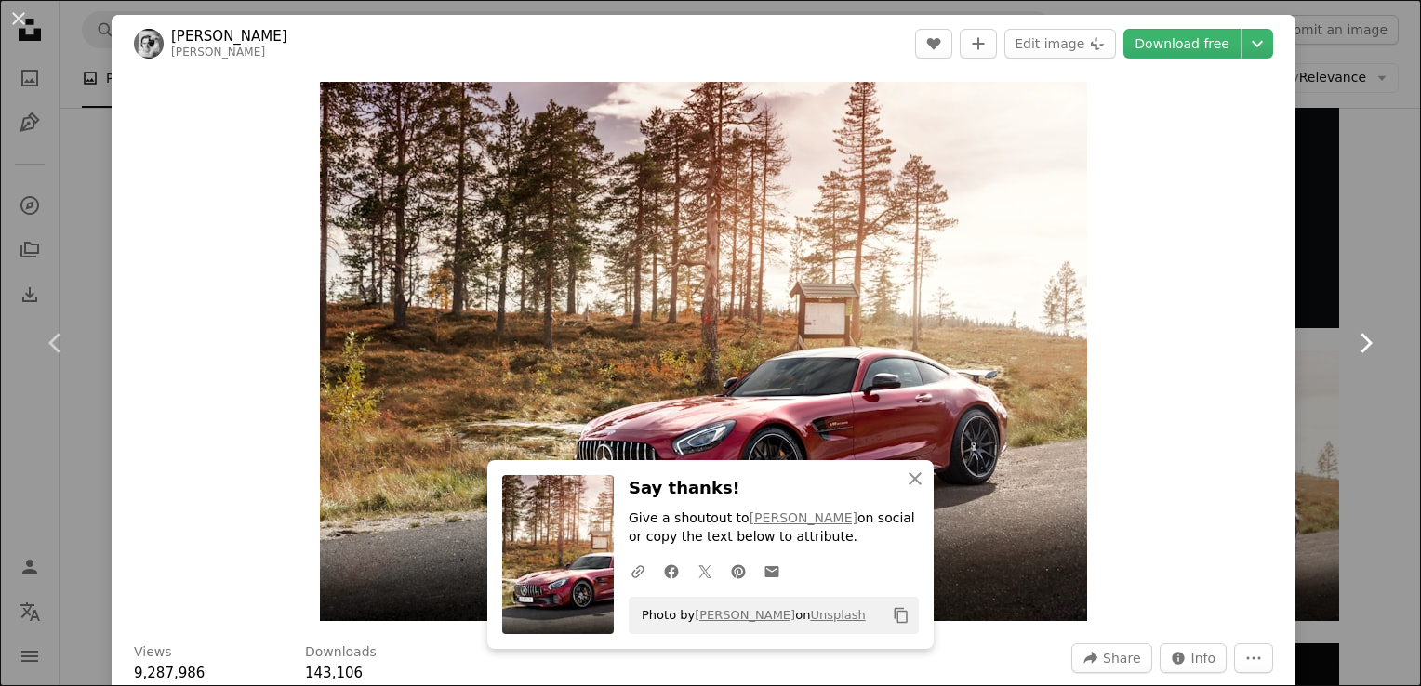
click at [1379, 342] on link "Chevron right" at bounding box center [1365, 343] width 112 height 179
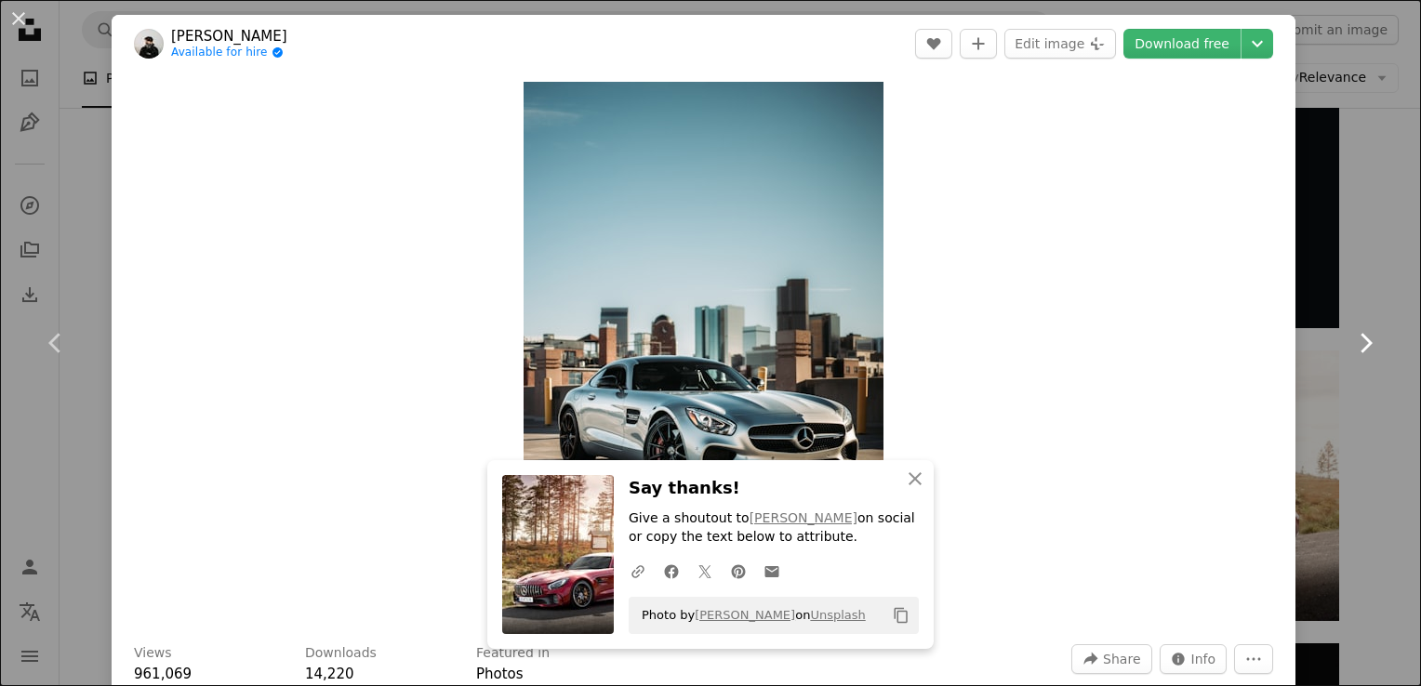
click at [1379, 342] on link "Chevron right" at bounding box center [1365, 343] width 112 height 179
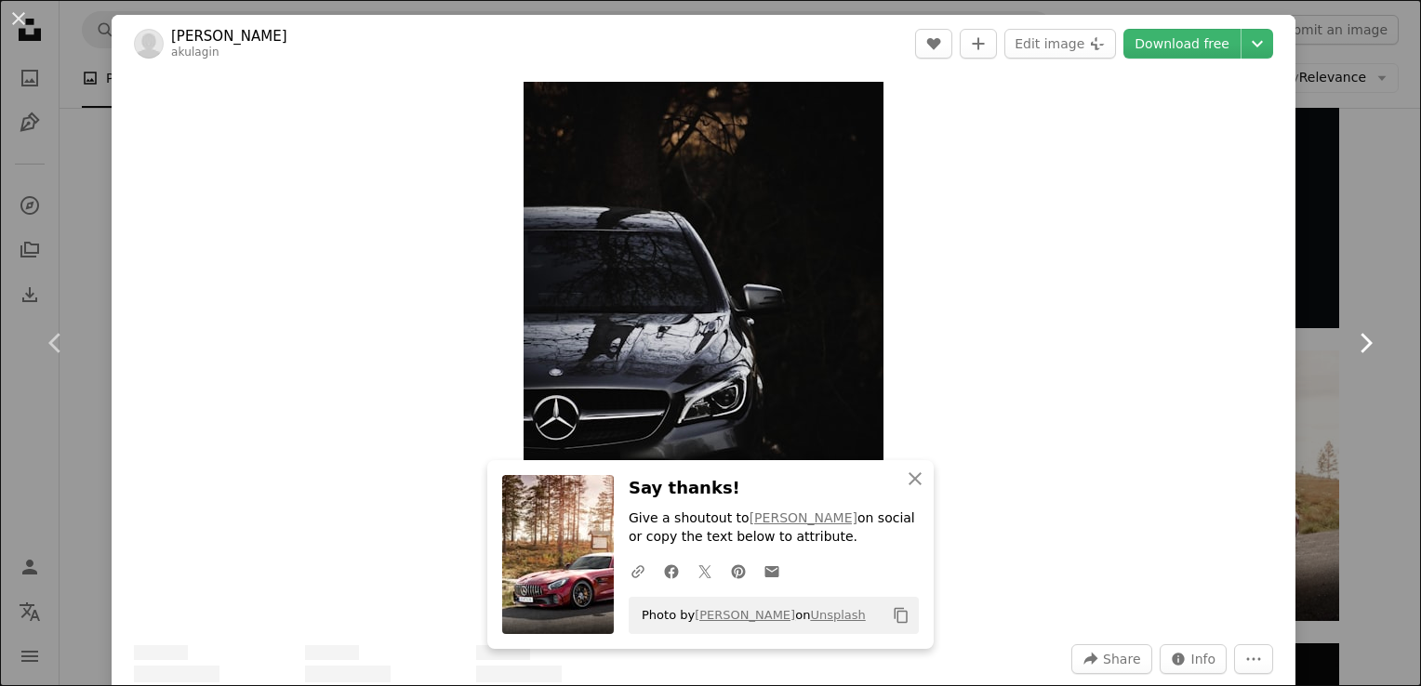
click at [1379, 342] on link "Chevron right" at bounding box center [1365, 343] width 112 height 179
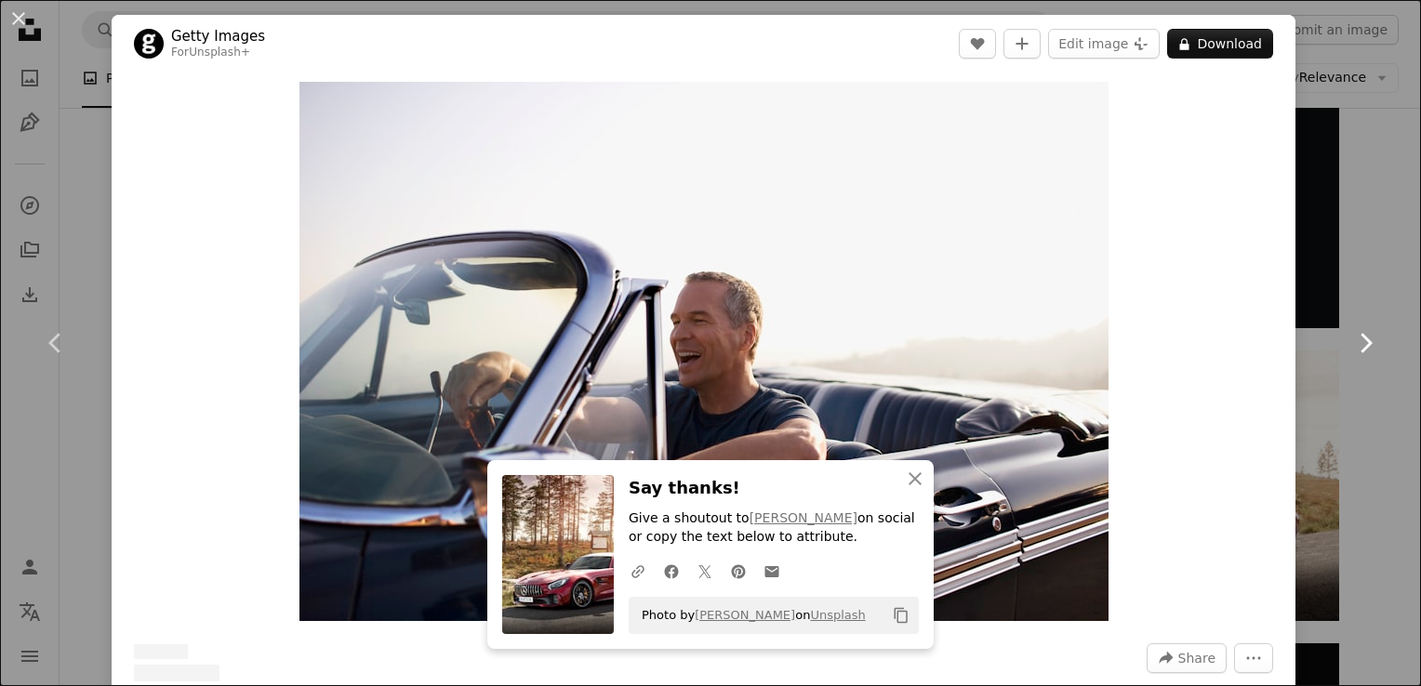
click at [1379, 342] on link "Chevron right" at bounding box center [1365, 343] width 112 height 179
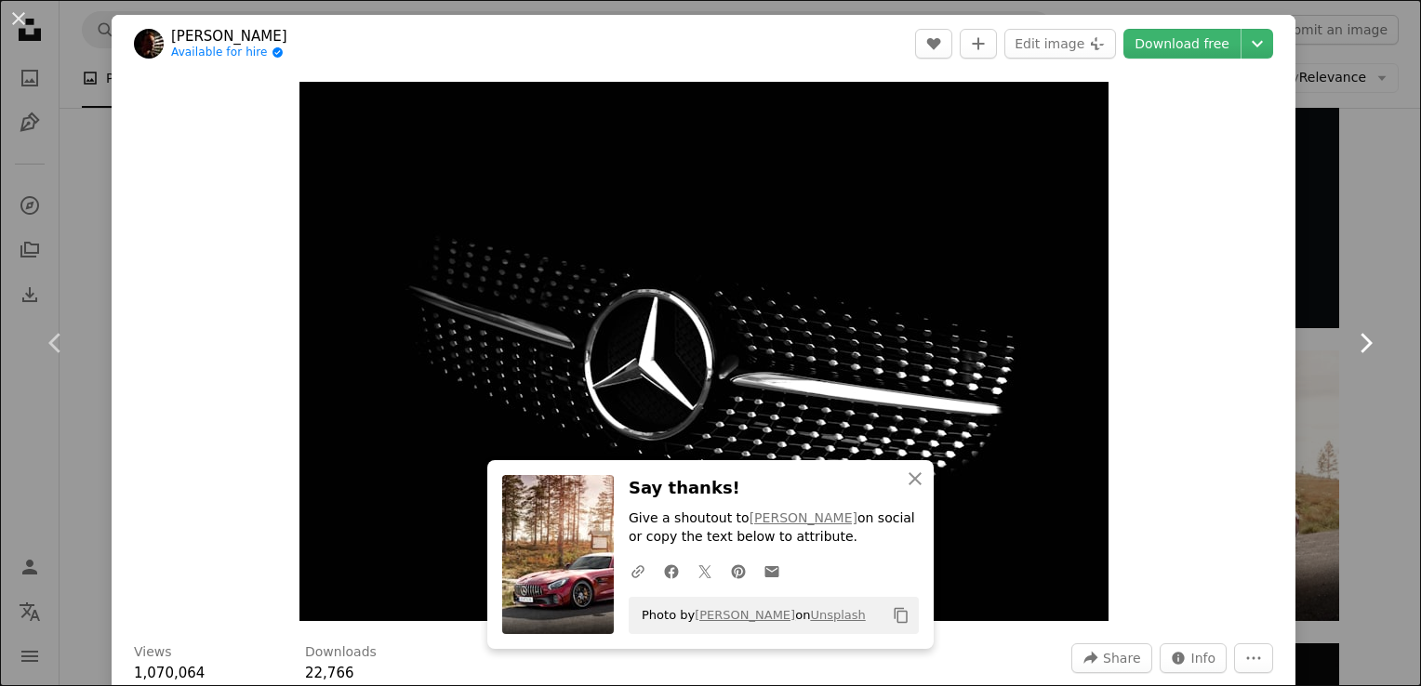
click at [1379, 342] on link "Chevron right" at bounding box center [1365, 343] width 112 height 179
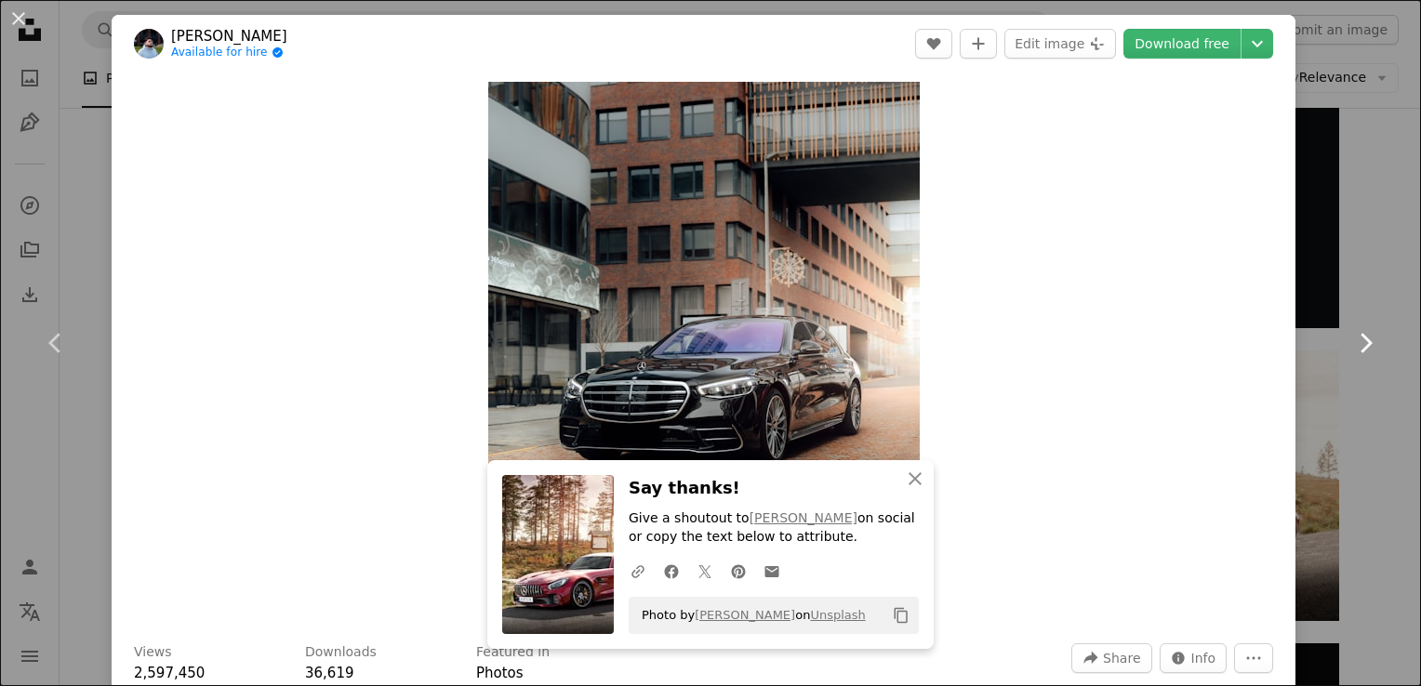
click at [1379, 342] on link "Chevron right" at bounding box center [1365, 343] width 112 height 179
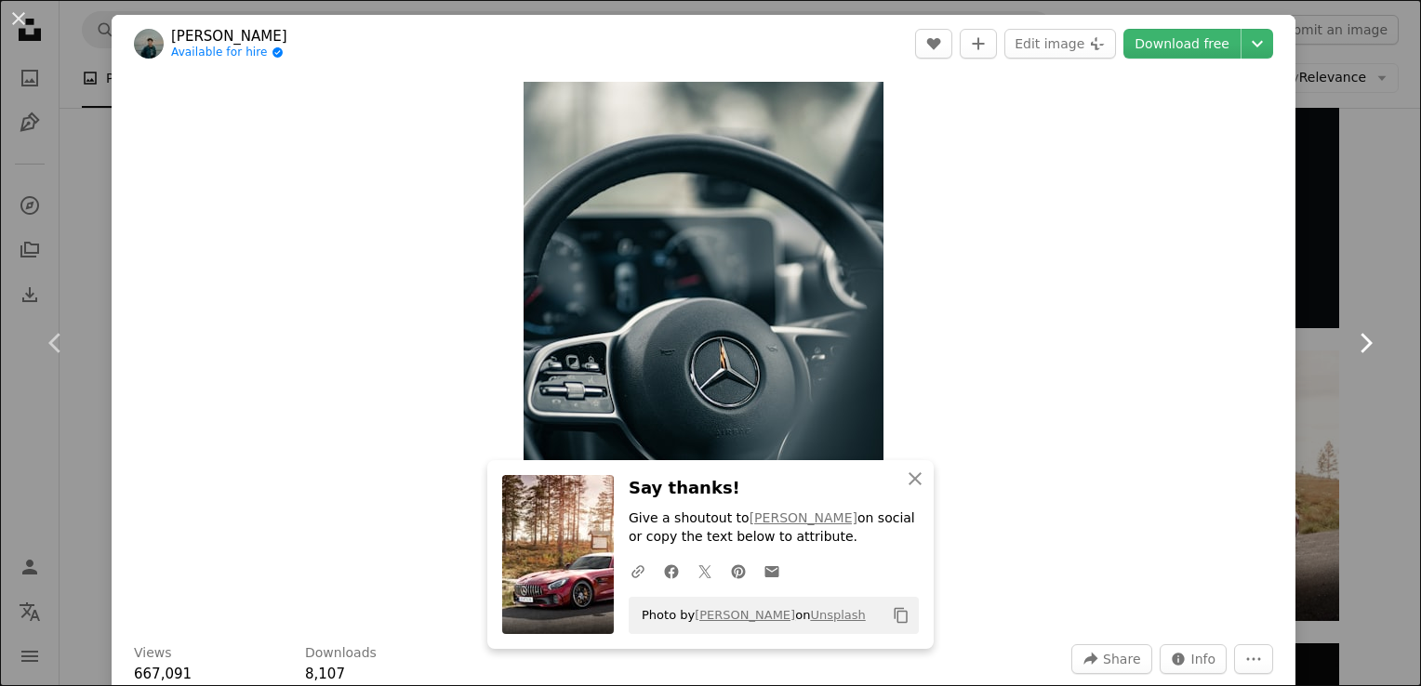
click at [1379, 342] on link "Chevron right" at bounding box center [1365, 343] width 112 height 179
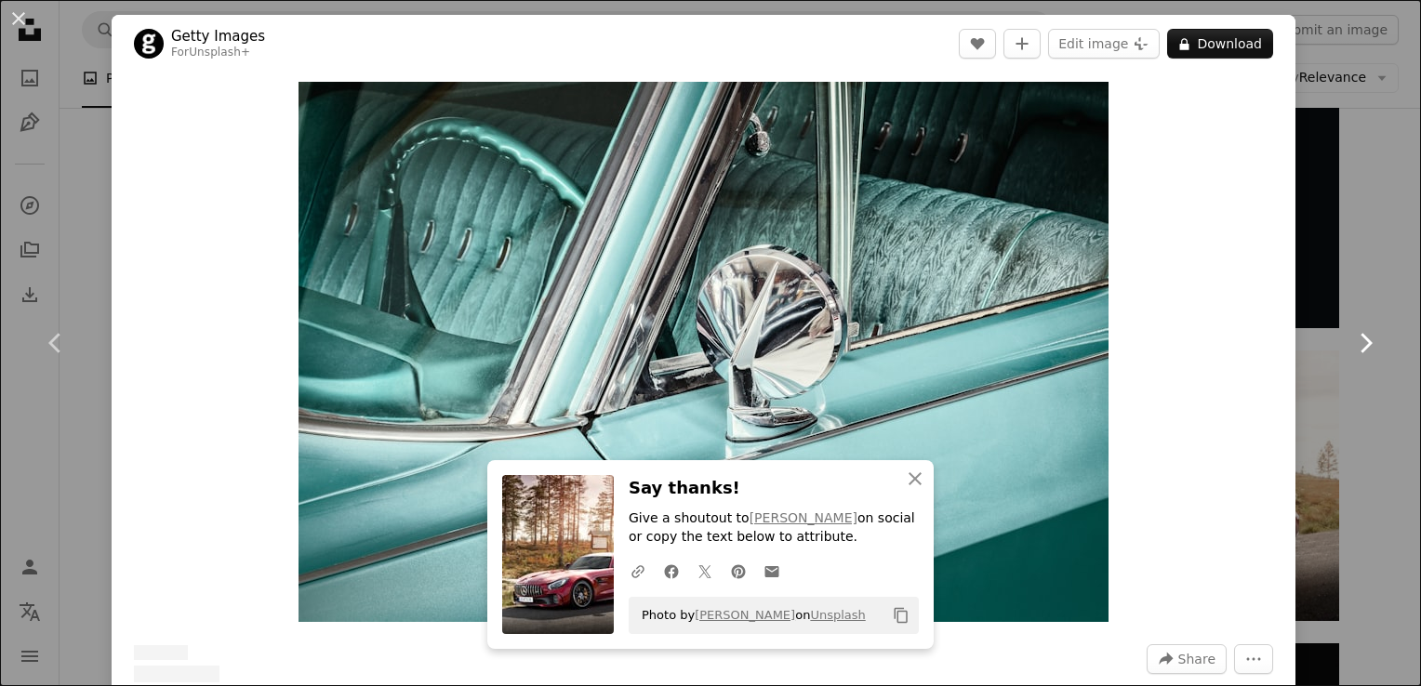
click at [1379, 342] on link "Chevron right" at bounding box center [1365, 343] width 112 height 179
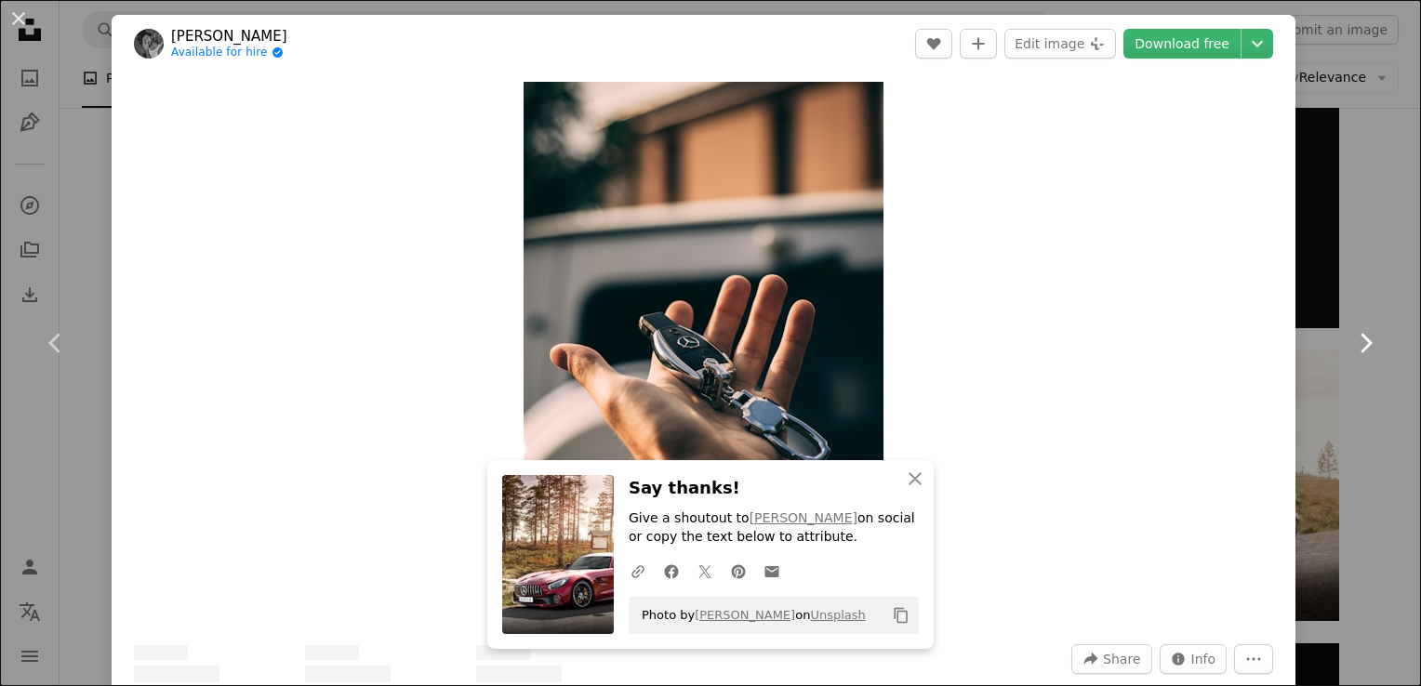
click at [1379, 342] on link "Chevron right" at bounding box center [1365, 343] width 112 height 179
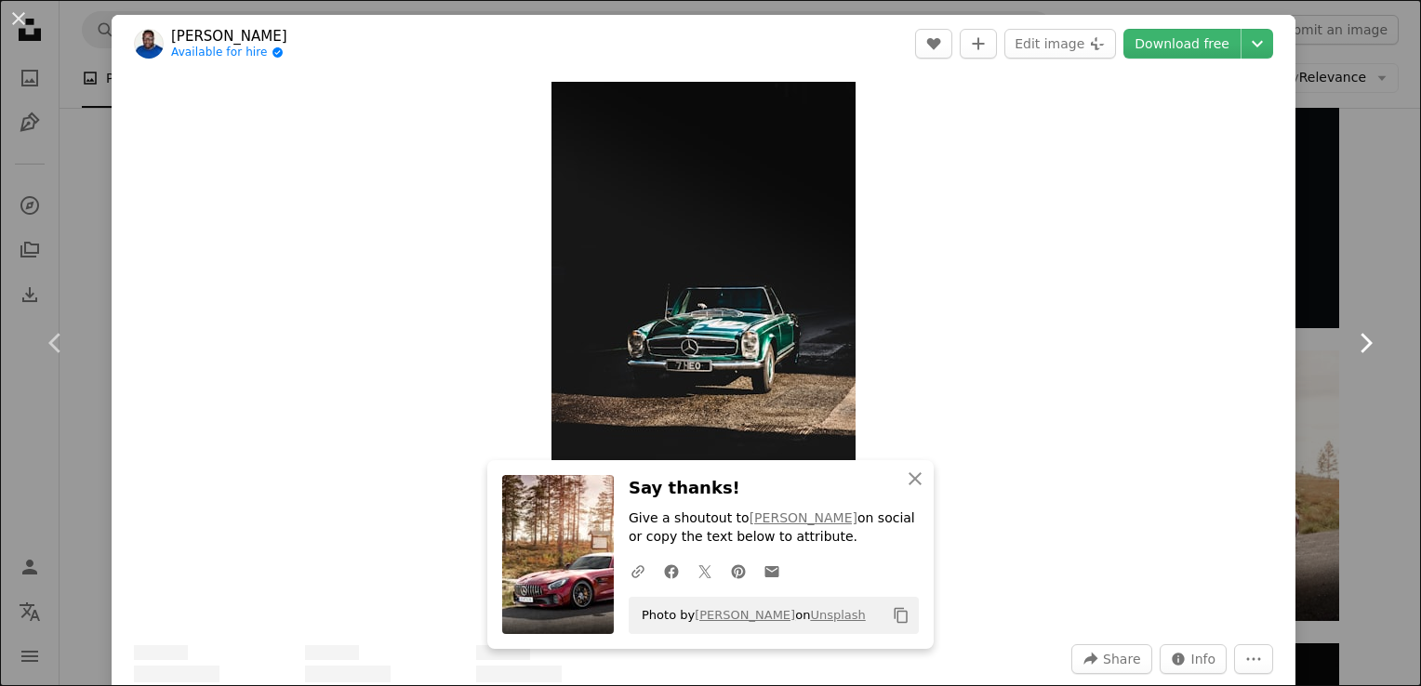
click at [1379, 342] on link "Chevron right" at bounding box center [1365, 343] width 112 height 179
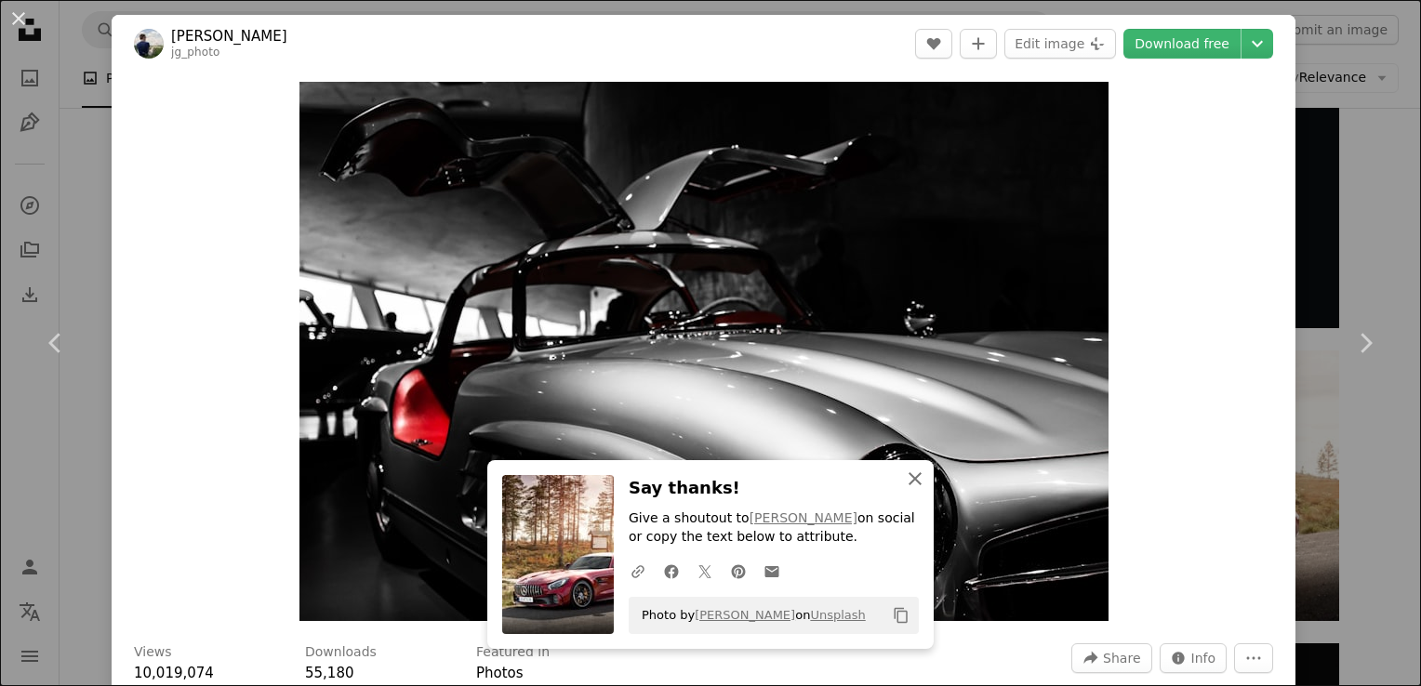
click at [913, 484] on icon "button" at bounding box center [915, 478] width 13 height 13
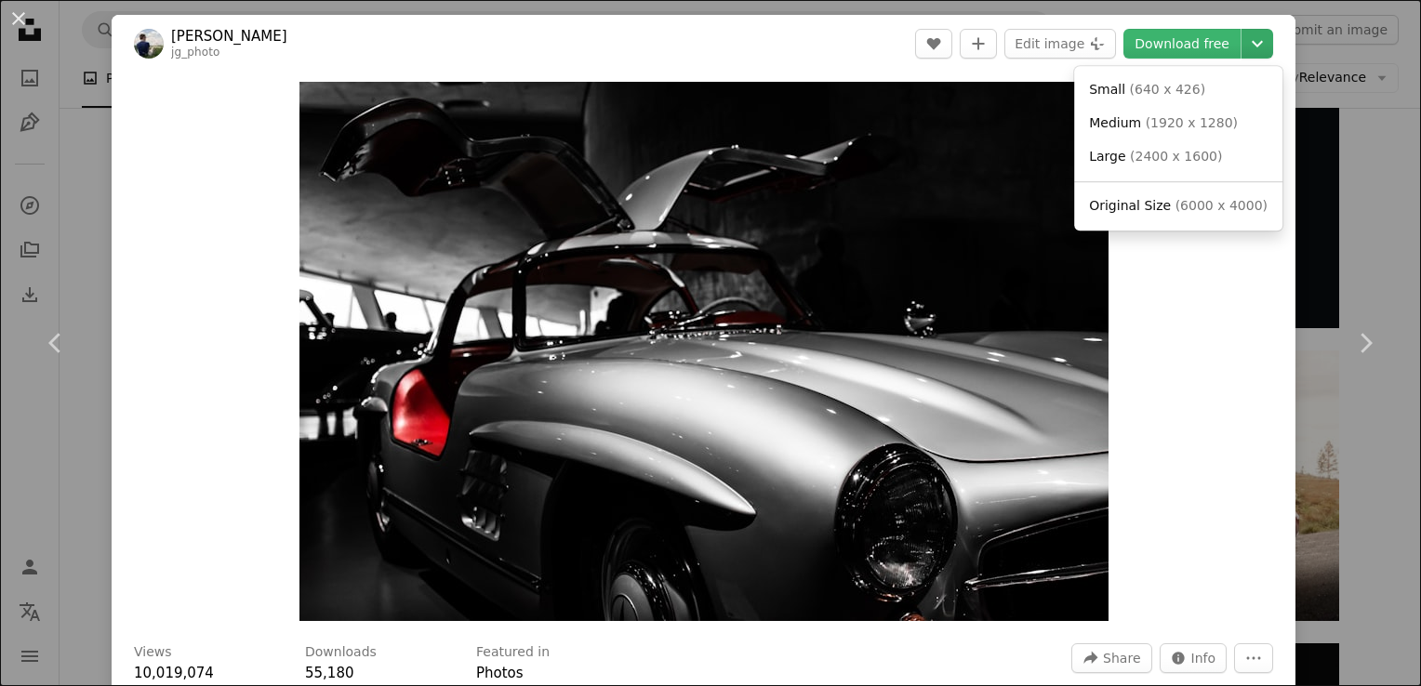
click at [1249, 43] on icon "Chevron down" at bounding box center [1257, 44] width 30 height 22
click at [1164, 202] on span "Original Size ( 6000 x 4000 )" at bounding box center [1178, 206] width 179 height 19
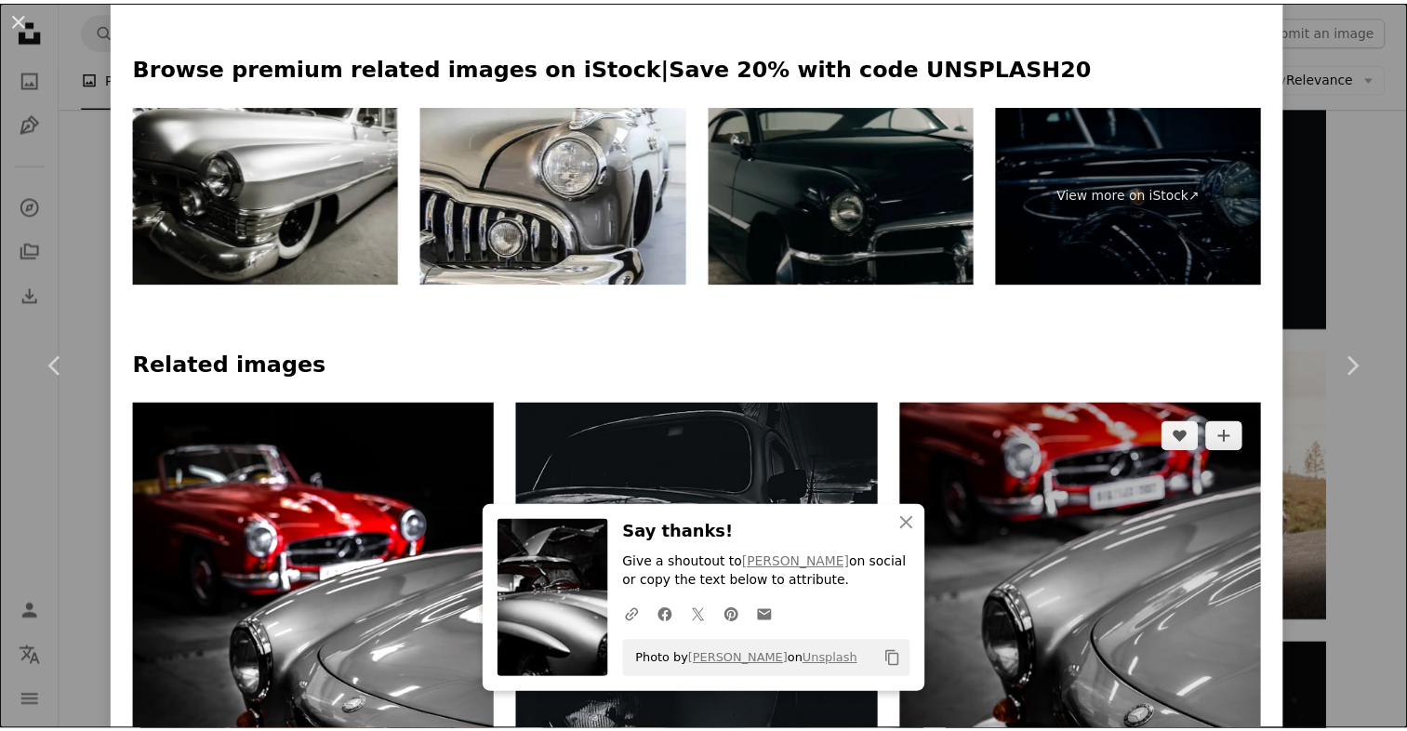
scroll to position [941, 0]
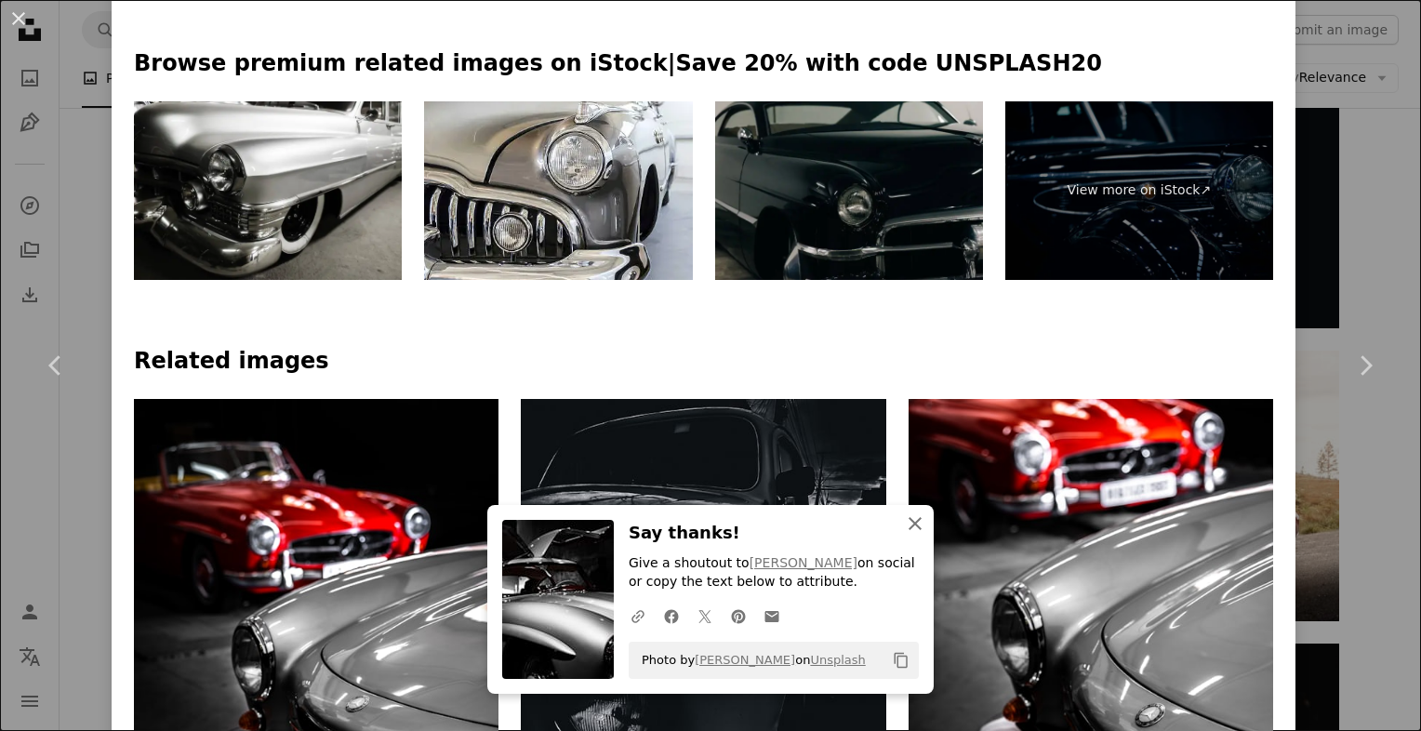
click at [904, 521] on icon "An X shape" at bounding box center [915, 523] width 22 height 22
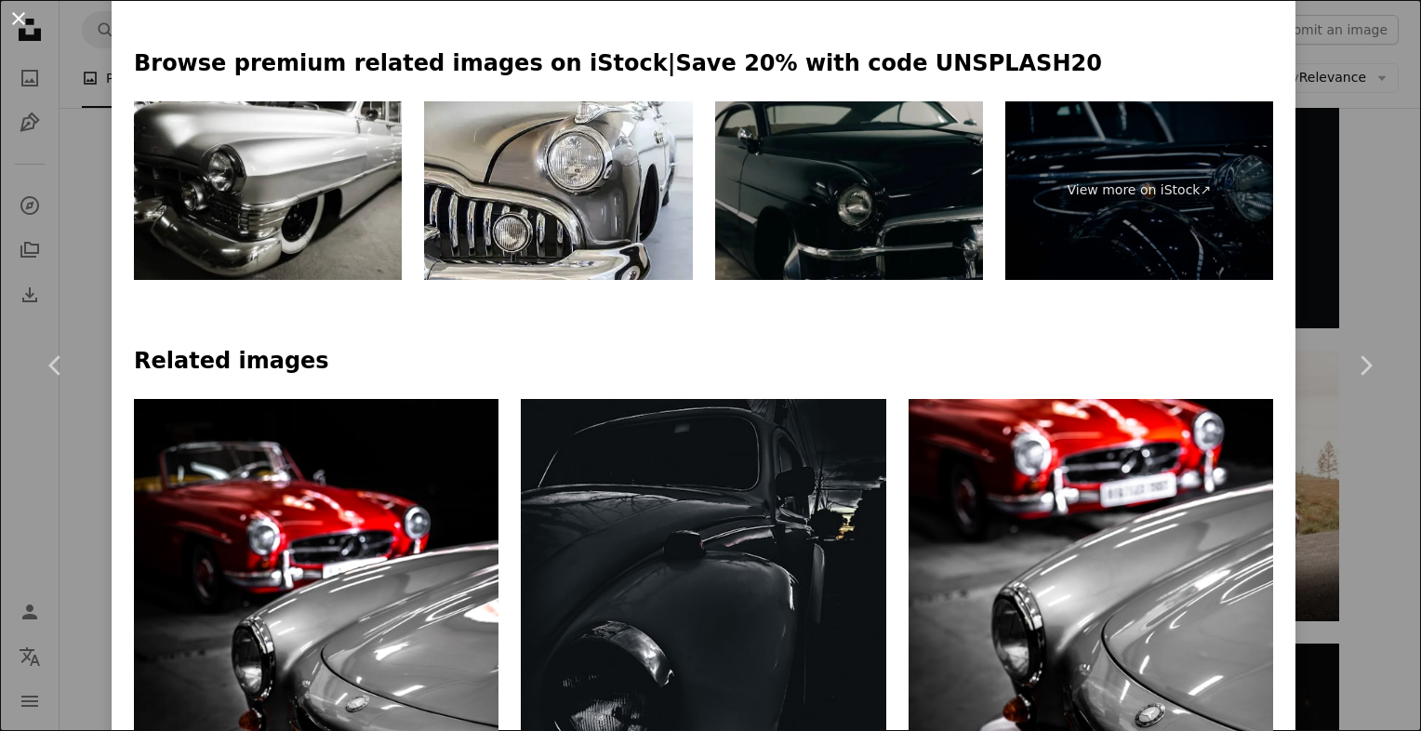
click at [7, 20] on button "An X shape" at bounding box center [18, 18] width 22 height 22
